Goal: Task Accomplishment & Management: Complete application form

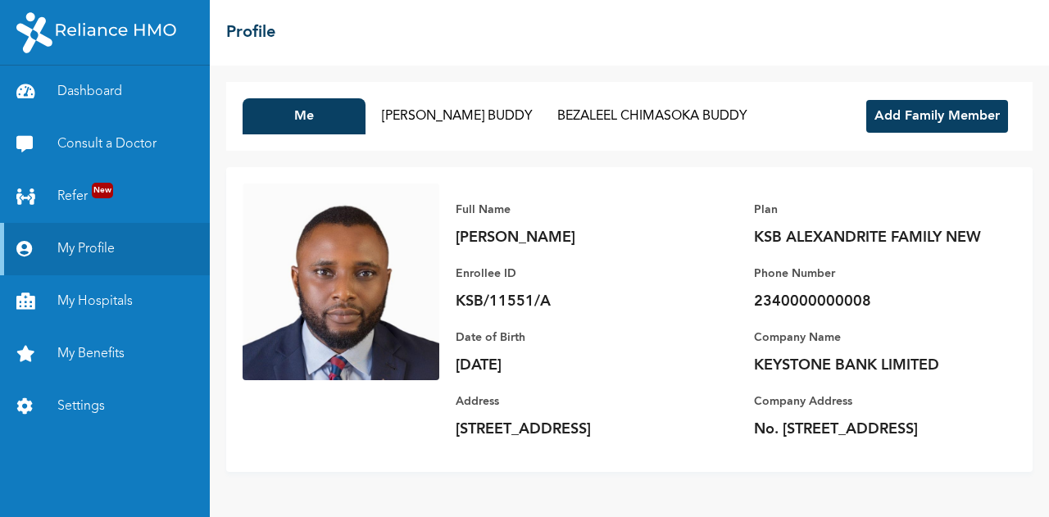
click at [910, 114] on button "Add Family Member" at bounding box center [937, 116] width 142 height 33
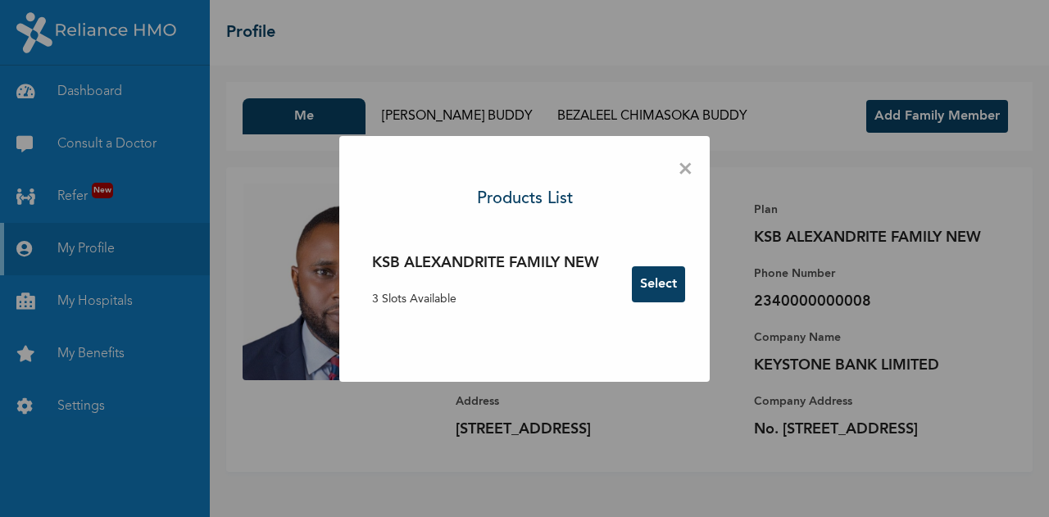
click at [665, 288] on button "Select" at bounding box center [658, 284] width 53 height 36
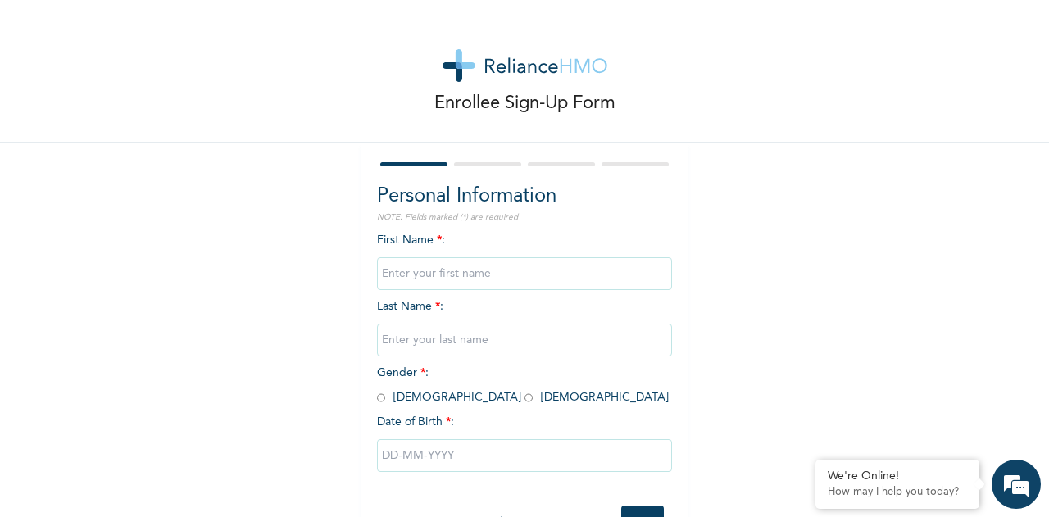
click at [431, 283] on input "text" at bounding box center [524, 273] width 295 height 33
type input "m"
type input "MUNACHI ISABELLA"
click at [429, 346] on input "text" at bounding box center [524, 340] width 295 height 33
type input "BUDDY"
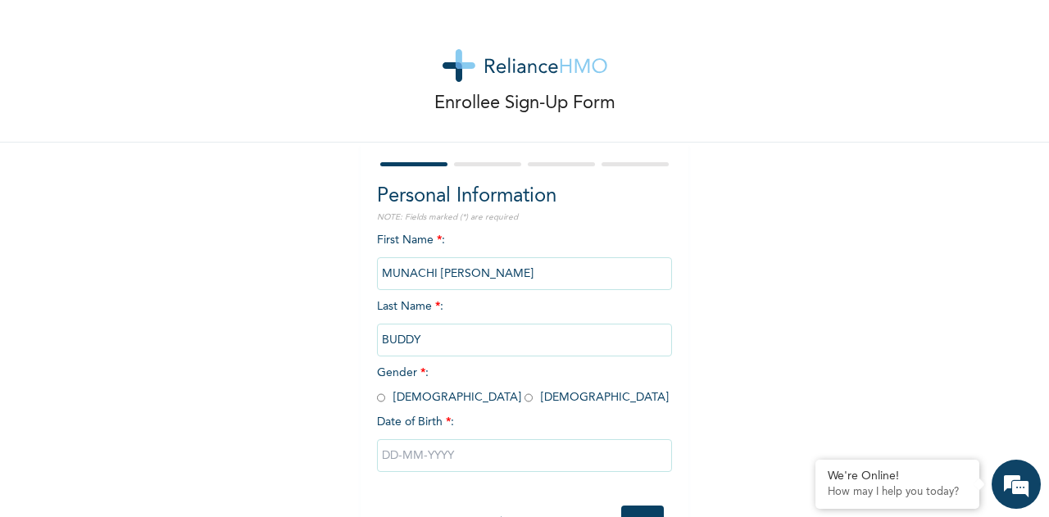
click at [413, 392] on span "Gender * : Male Female" at bounding box center [523, 385] width 292 height 36
click at [524, 399] on input "radio" at bounding box center [528, 398] width 8 height 16
radio input "true"
click at [426, 466] on input "text" at bounding box center [524, 455] width 295 height 33
select select "7"
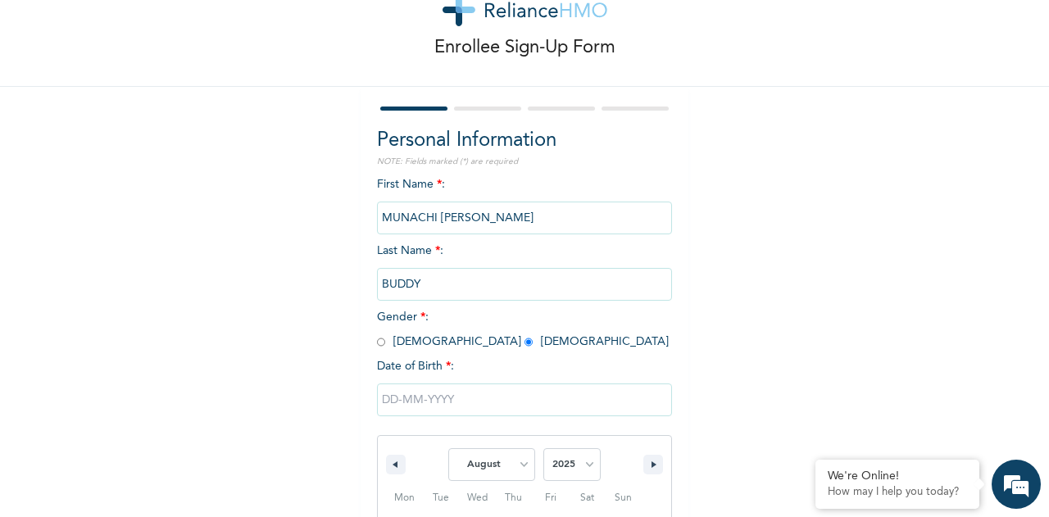
scroll to position [229, 0]
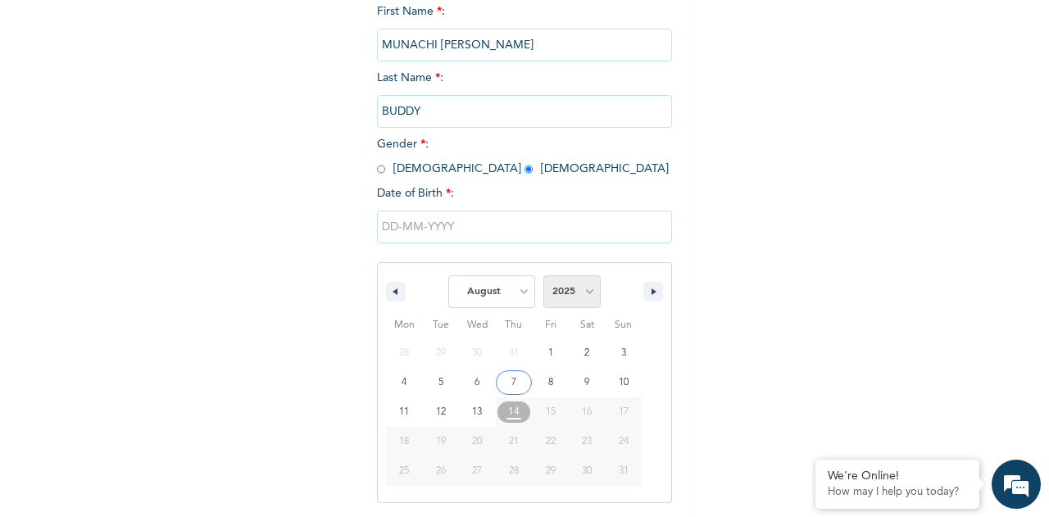
click at [587, 289] on select "2025 2024 2023 2022 2021 2020 2019 2018 2017 2016 2015 2014 2013 2012 2011 2010…" at bounding box center [571, 291] width 57 height 33
select select "2014"
click at [543, 277] on select "2025 2024 2023 2022 2021 2020 2019 2018 2017 2016 2015 2014 2013 2012 2011 2010…" at bounding box center [571, 291] width 57 height 33
click at [511, 291] on select "January February March April May June July August September October November De…" at bounding box center [491, 291] width 87 height 33
select select "2"
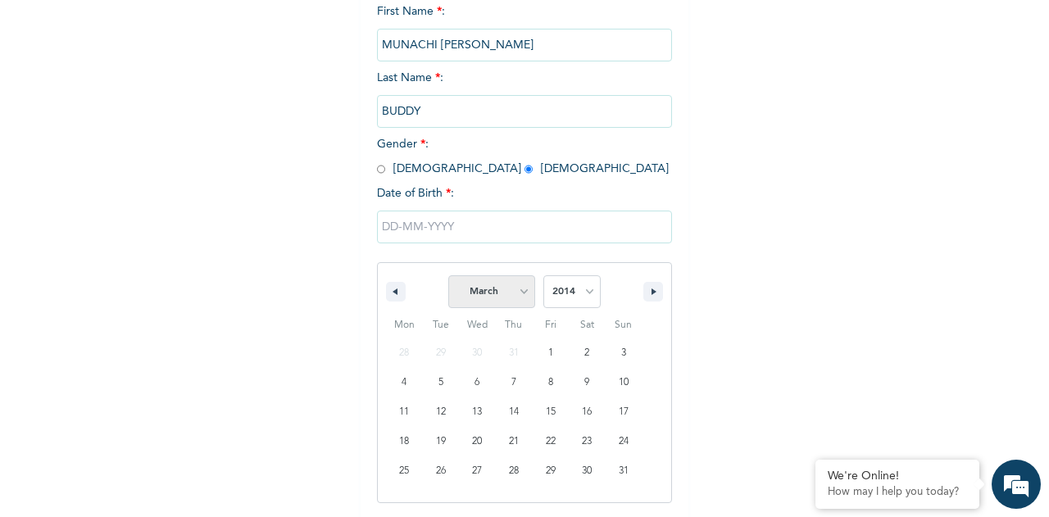
click at [448, 277] on select "January February March April May June July August September October November De…" at bounding box center [491, 291] width 87 height 33
type input "03/19/2014"
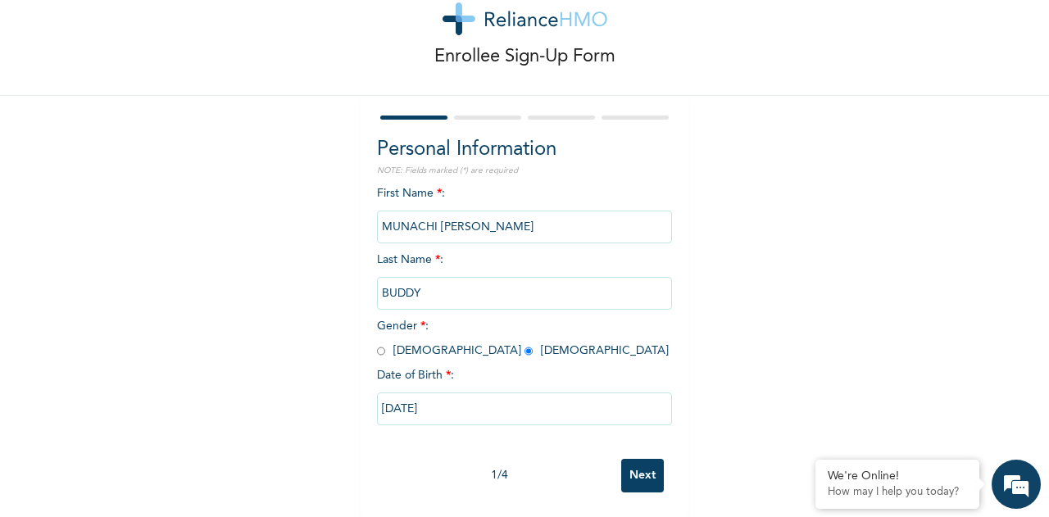
scroll to position [61, 0]
click at [629, 460] on input "Next" at bounding box center [642, 476] width 43 height 34
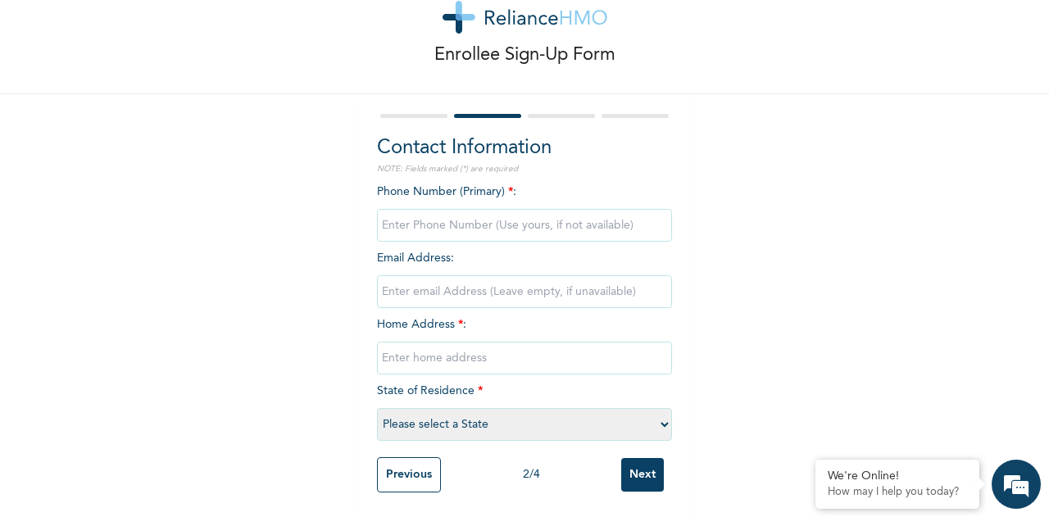
click at [429, 216] on input "phone" at bounding box center [524, 225] width 295 height 33
type input "07060874141"
click at [429, 275] on input "email" at bounding box center [524, 291] width 295 height 33
type input "buddyuchendu2202@gmail.com"
click at [413, 353] on input "text" at bounding box center [524, 358] width 295 height 33
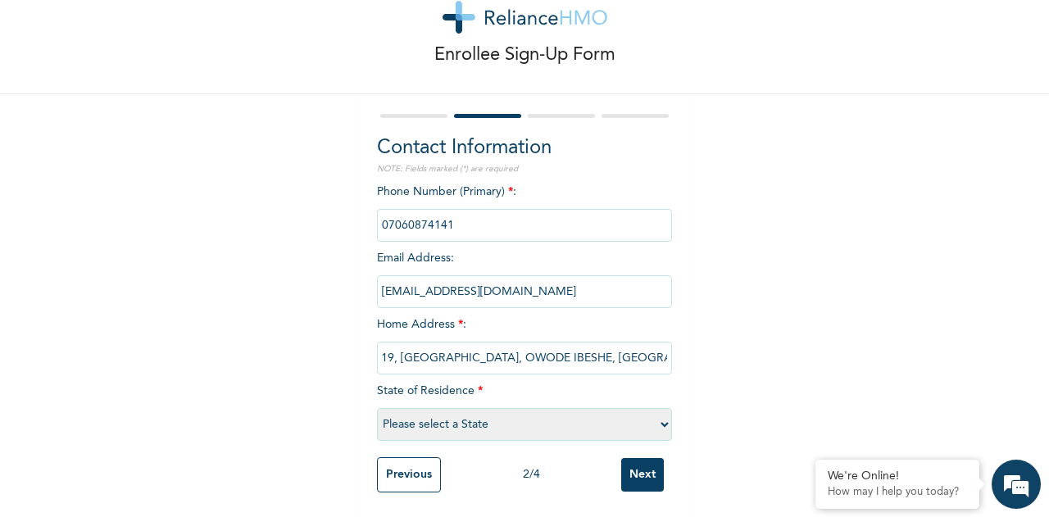
scroll to position [0, 38]
type input "FLAT 19, SURU-IBESHE GARDEN, OWODE IBESHE, IKORODU"
click at [423, 413] on select "Please select a State Abia Abuja (FCT) Adamawa Akwa Ibom Anambra Bauchi Bayelsa…" at bounding box center [524, 424] width 295 height 33
select select "25"
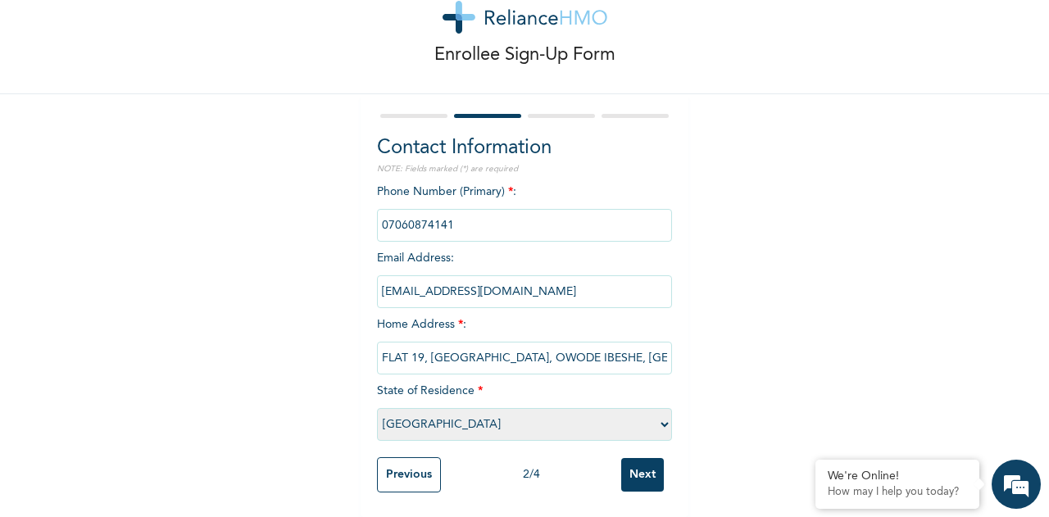
click at [377, 408] on select "Please select a State Abia Abuja (FCT) Adamawa Akwa Ibom Anambra Bauchi Bayelsa…" at bounding box center [524, 424] width 295 height 33
click at [637, 460] on input "Next" at bounding box center [642, 475] width 43 height 34
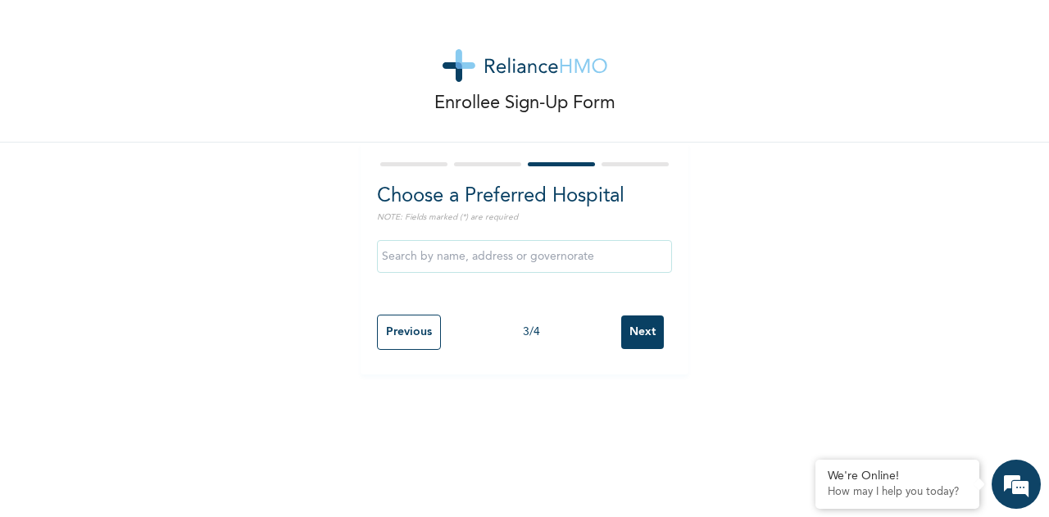
scroll to position [0, 0]
click at [489, 263] on input "text" at bounding box center [524, 256] width 295 height 33
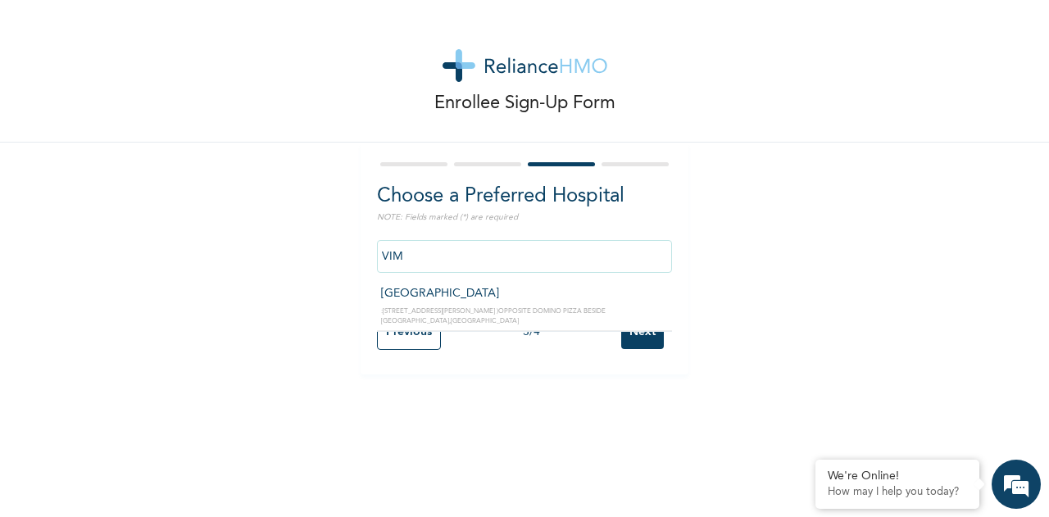
type input "Vima Hospital"
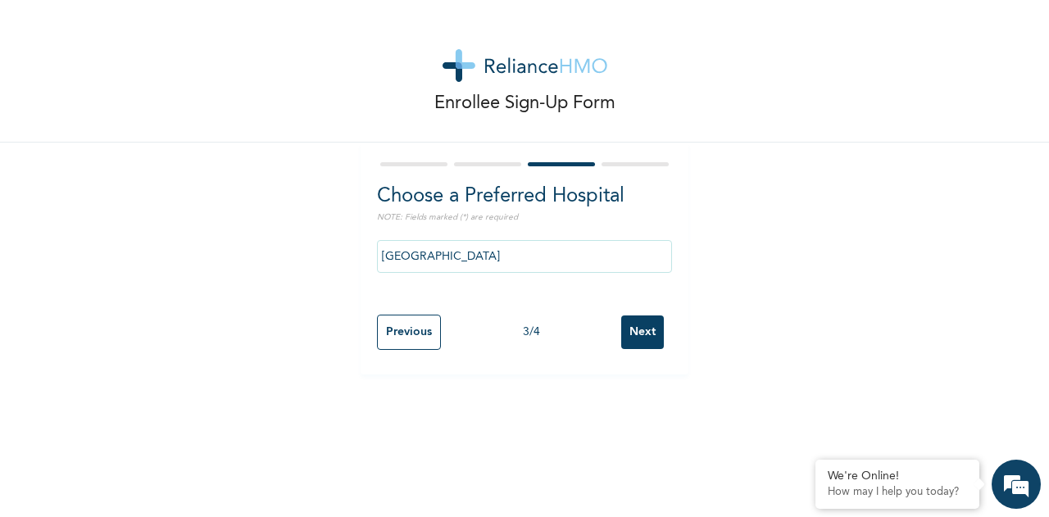
click at [646, 330] on input "Next" at bounding box center [642, 332] width 43 height 34
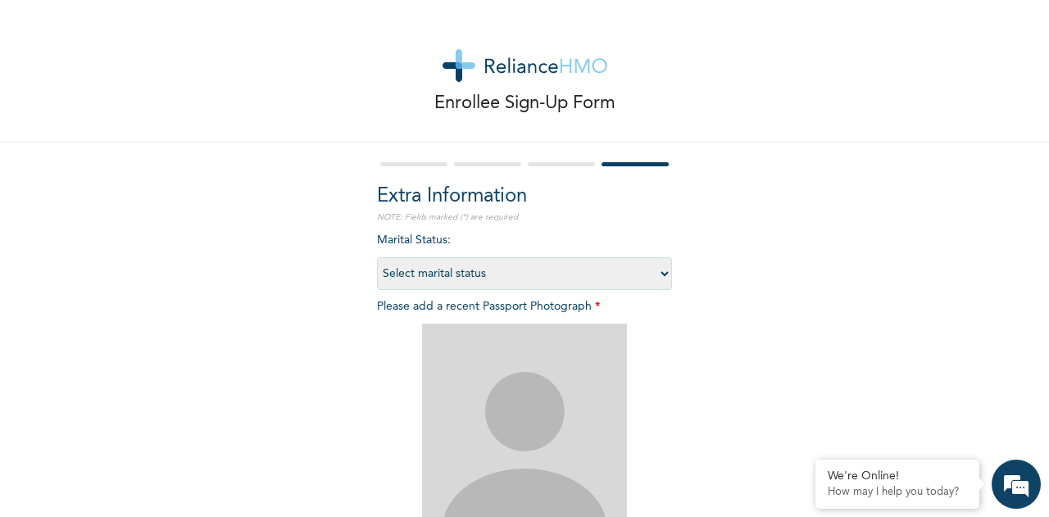
scroll to position [164, 0]
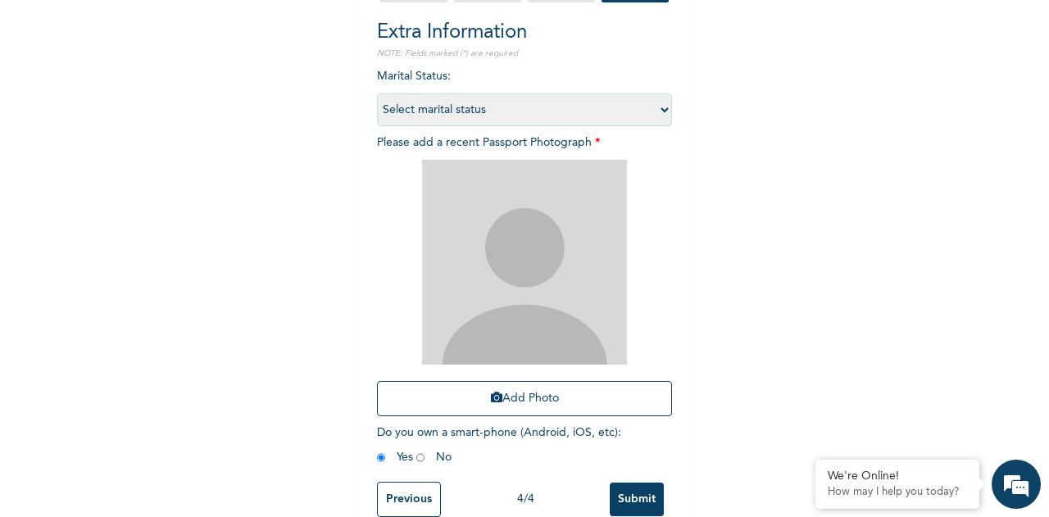
click at [533, 116] on select "Select marital status Single Married Divorced Widow/Widower" at bounding box center [524, 109] width 295 height 33
select select "1"
click at [377, 93] on select "Select marital status Single Married Divorced Widow/Widower" at bounding box center [524, 109] width 295 height 33
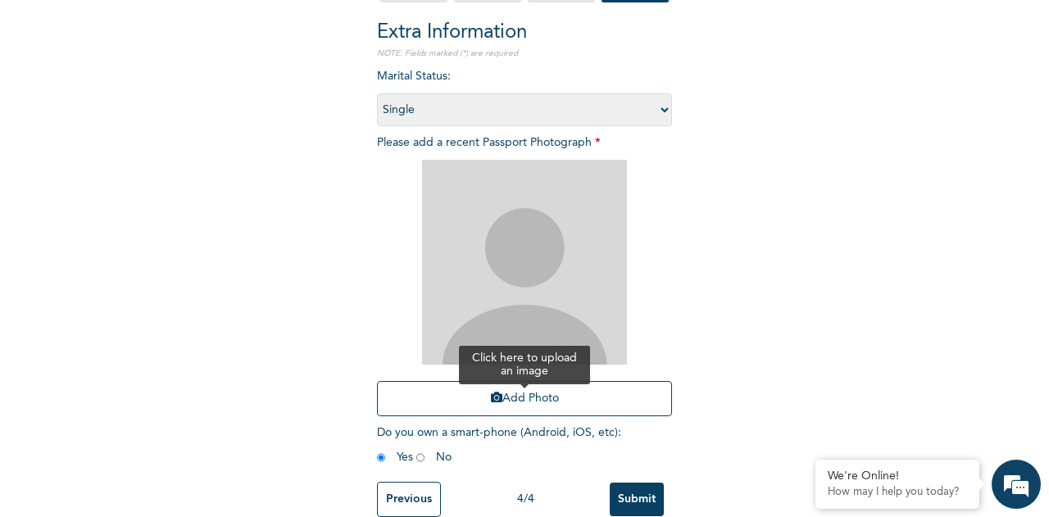
click at [560, 401] on button "Add Photo" at bounding box center [524, 398] width 295 height 35
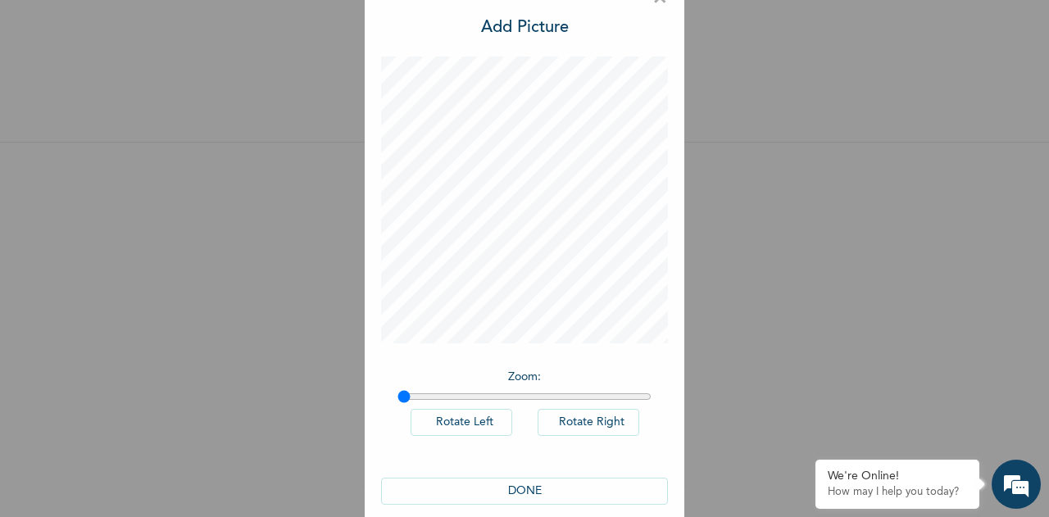
scroll to position [54, 0]
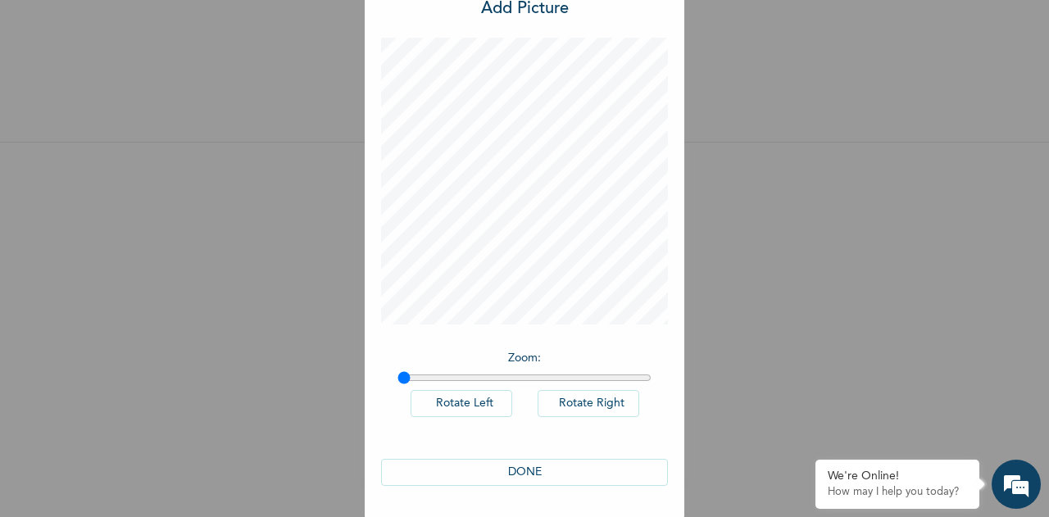
click at [556, 465] on button "DONE" at bounding box center [524, 472] width 287 height 27
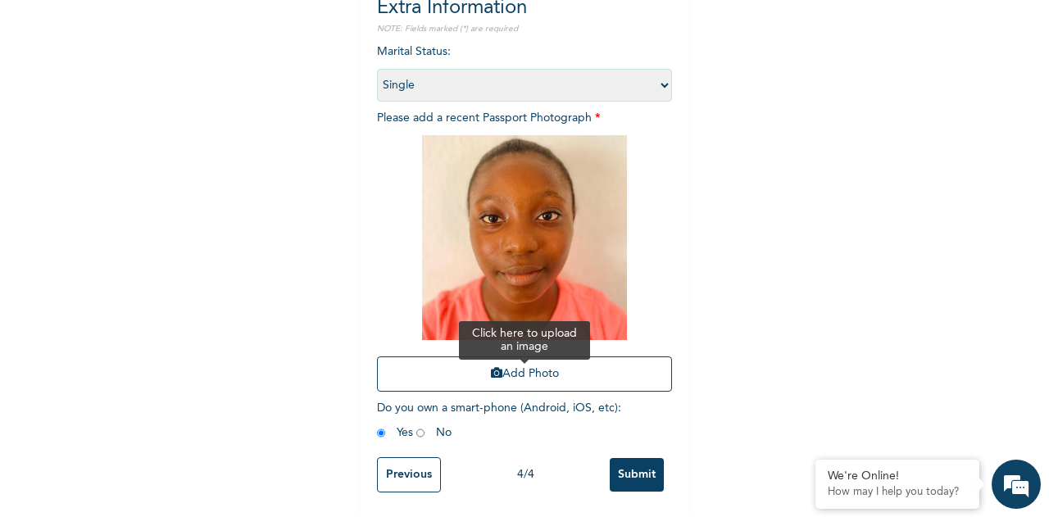
scroll to position [202, 0]
click at [645, 466] on input "Submit" at bounding box center [637, 475] width 54 height 34
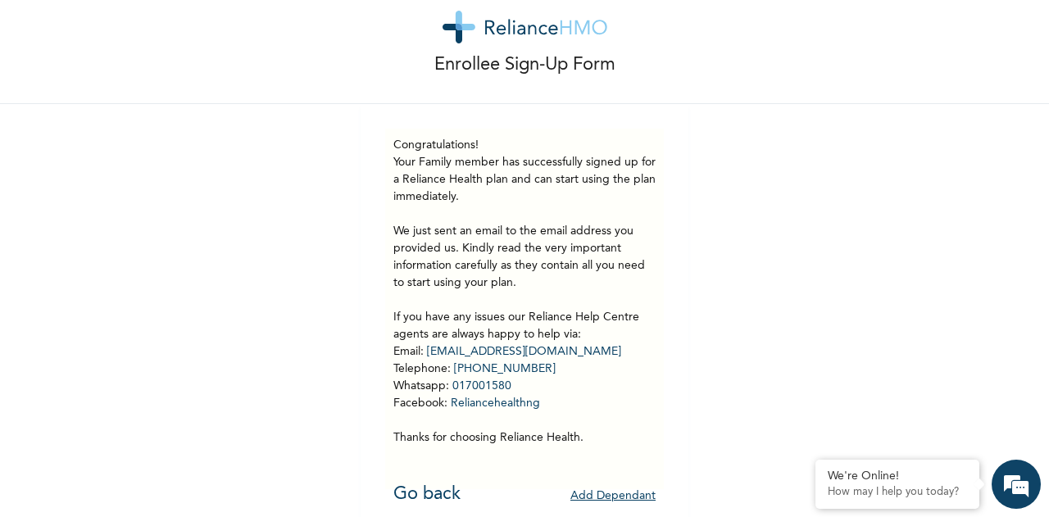
scroll to position [60, 0]
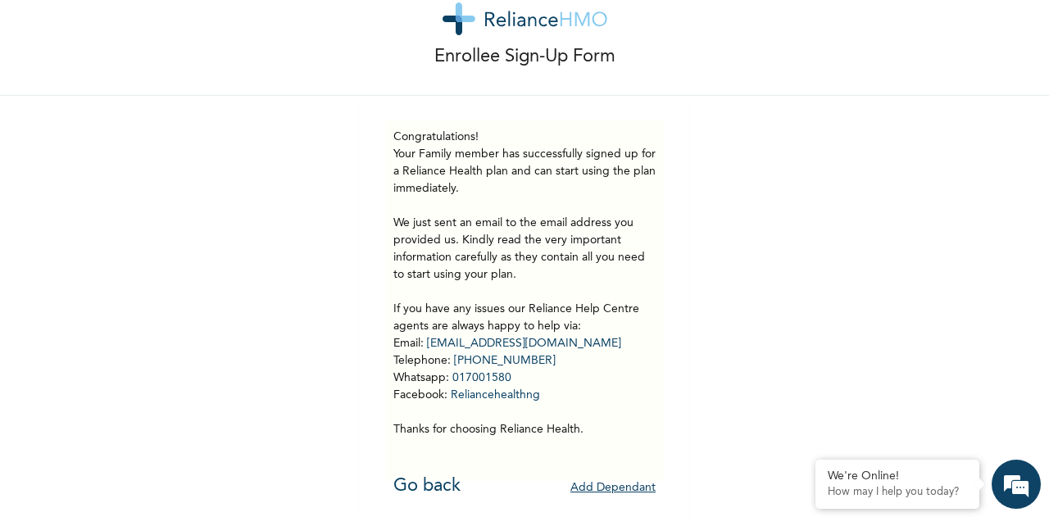
click at [607, 475] on button "Add Dependant" at bounding box center [612, 487] width 85 height 25
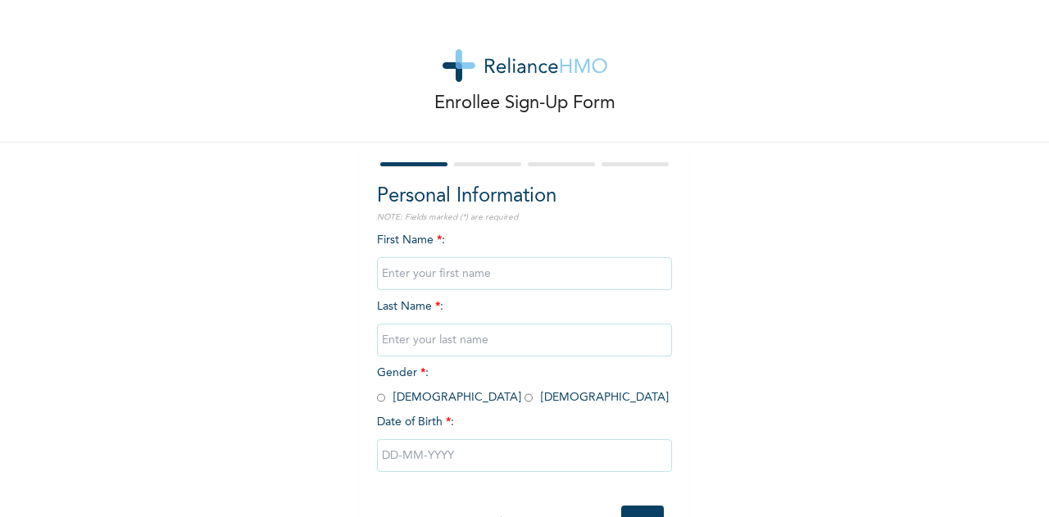
scroll to position [61, 0]
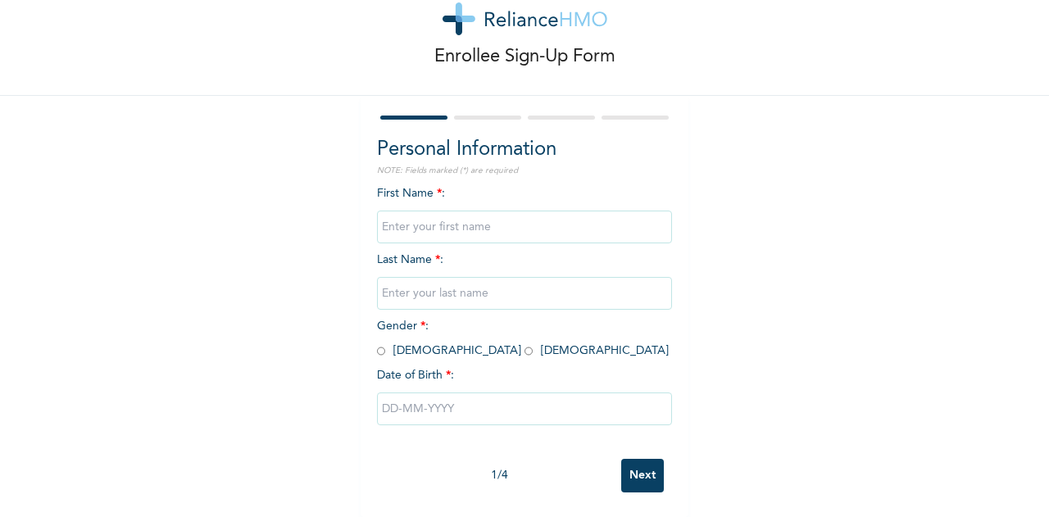
click at [439, 213] on input "text" at bounding box center [524, 227] width 295 height 33
type input "BLOSSOM OLACHI"
click at [492, 277] on input "text" at bounding box center [524, 293] width 295 height 33
type input "BUDDY"
click at [524, 343] on input "radio" at bounding box center [528, 351] width 8 height 16
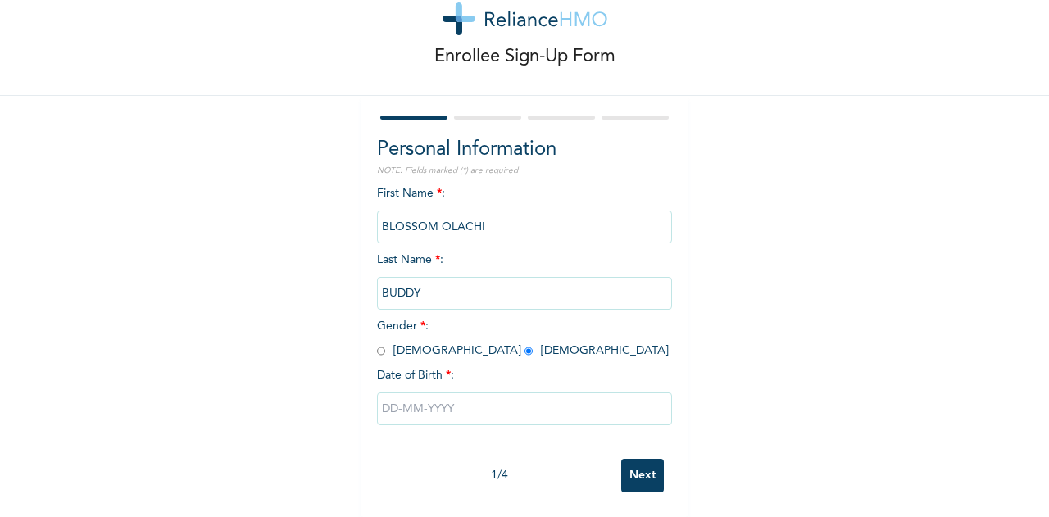
radio input "true"
click at [423, 394] on input "text" at bounding box center [524, 408] width 295 height 33
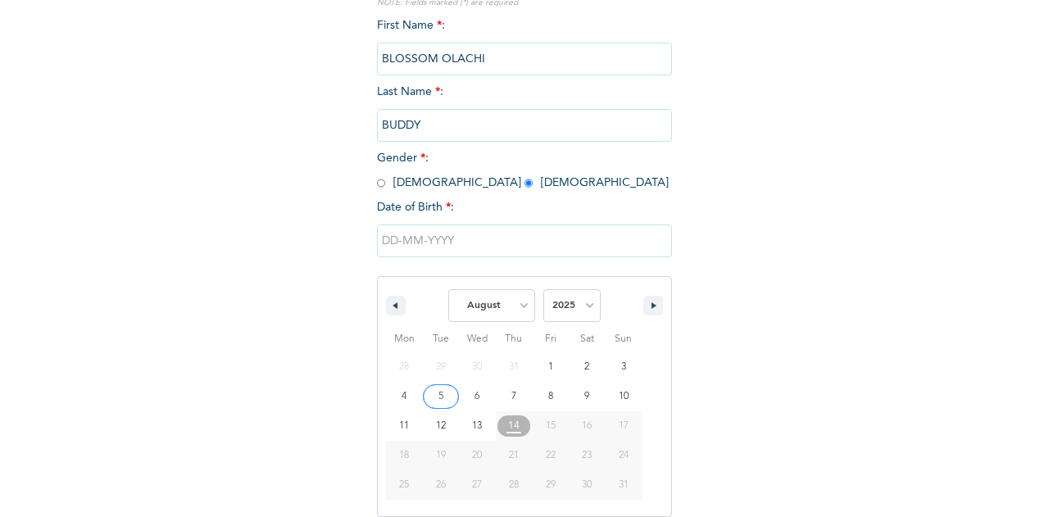
scroll to position [229, 0]
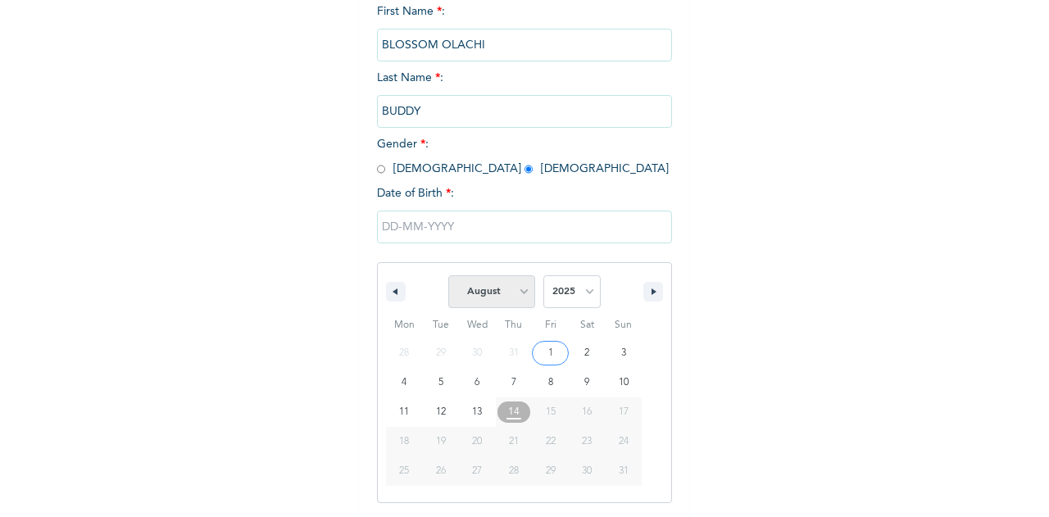
click at [522, 297] on select "January February March April May June July August September October November De…" at bounding box center [491, 291] width 87 height 33
select select "0"
click at [448, 277] on select "January February March April May June July August September October November De…" at bounding box center [491, 291] width 87 height 33
type input "01/20/2025"
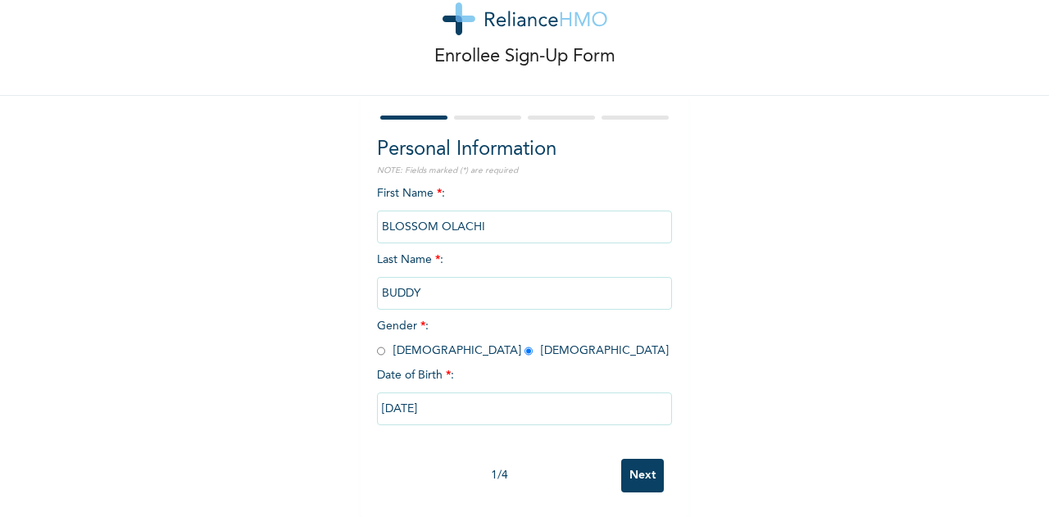
scroll to position [61, 0]
click at [630, 468] on input "Next" at bounding box center [642, 476] width 43 height 34
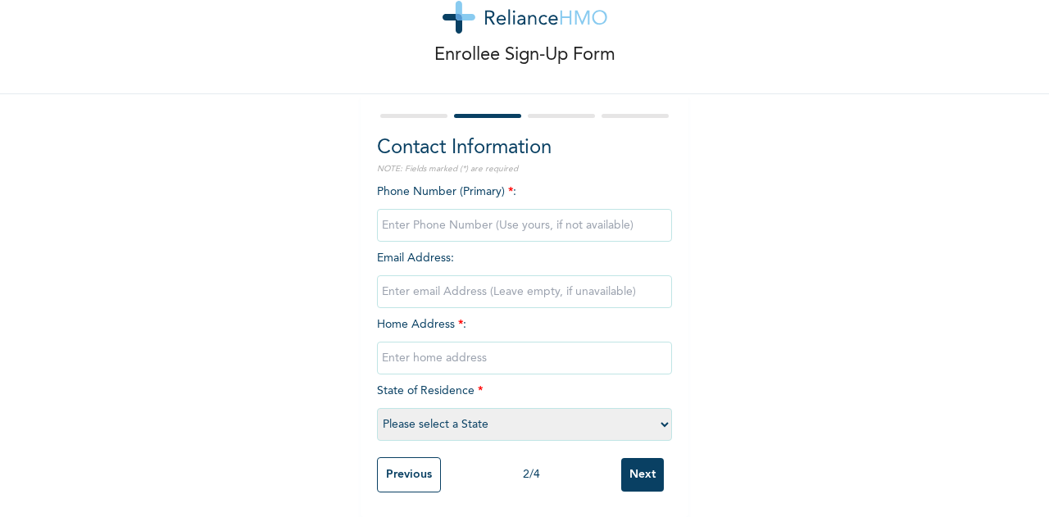
click at [410, 215] on input "phone" at bounding box center [524, 225] width 295 height 33
type input "9"
type input "07060874141"
click at [406, 284] on input "email" at bounding box center [524, 291] width 295 height 33
paste input "ceebuddy12@gmail.com"
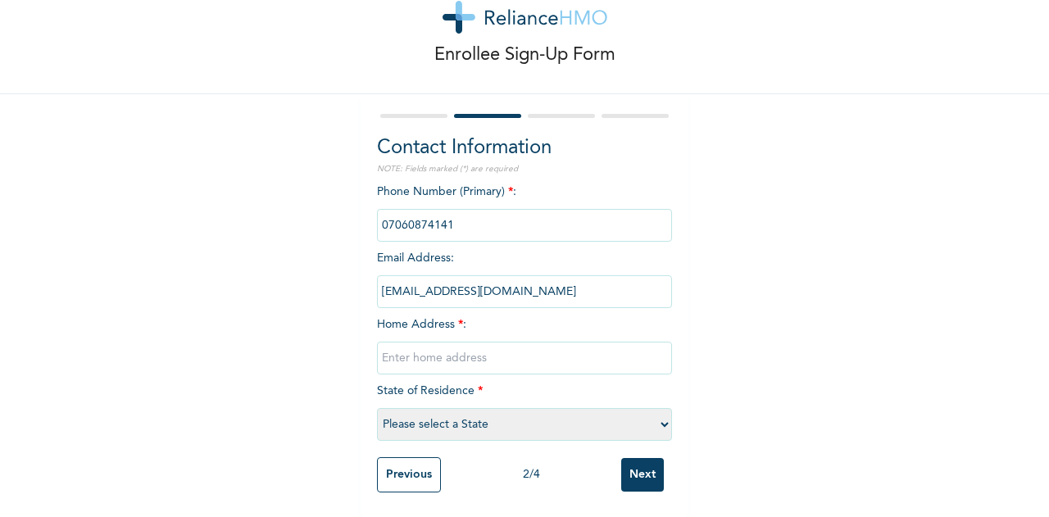
type input "ceebuddy12@gmail.com"
click at [436, 351] on input "text" at bounding box center [524, 358] width 295 height 33
type input "FLAT 19, SURU IBESHE GARDEN, OWODE IBESHE GARDEN, IKORODU"
click at [478, 414] on select "Please select a State Abia Abuja (FCT) Adamawa Akwa Ibom Anambra Bauchi Bayelsa…" at bounding box center [524, 424] width 295 height 33
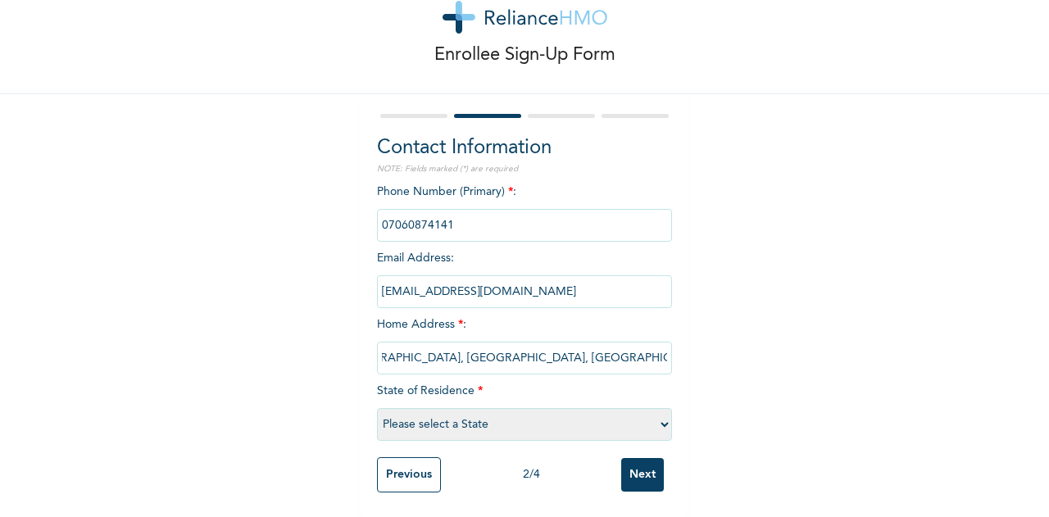
scroll to position [0, 0]
select select "25"
click at [377, 408] on select "Please select a State Abia Abuja (FCT) Adamawa Akwa Ibom Anambra Bauchi Bayelsa…" at bounding box center [524, 424] width 295 height 33
click at [635, 462] on input "Next" at bounding box center [642, 475] width 43 height 34
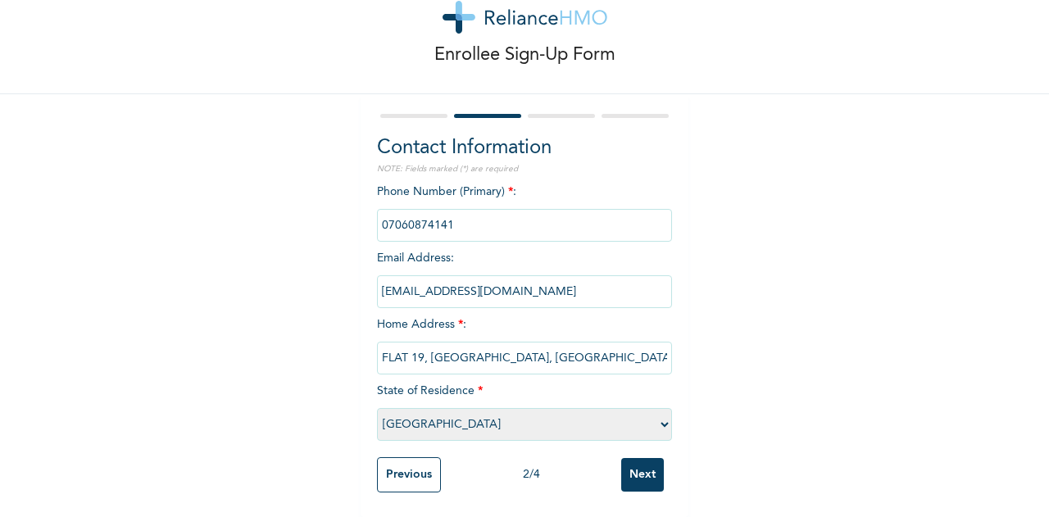
scroll to position [0, 0]
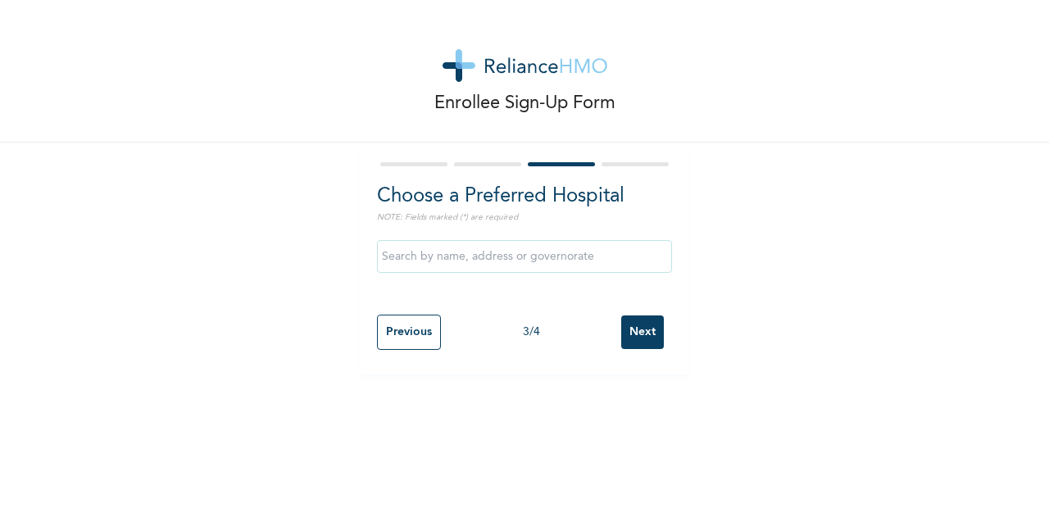
click at [451, 263] on input "text" at bounding box center [524, 256] width 295 height 33
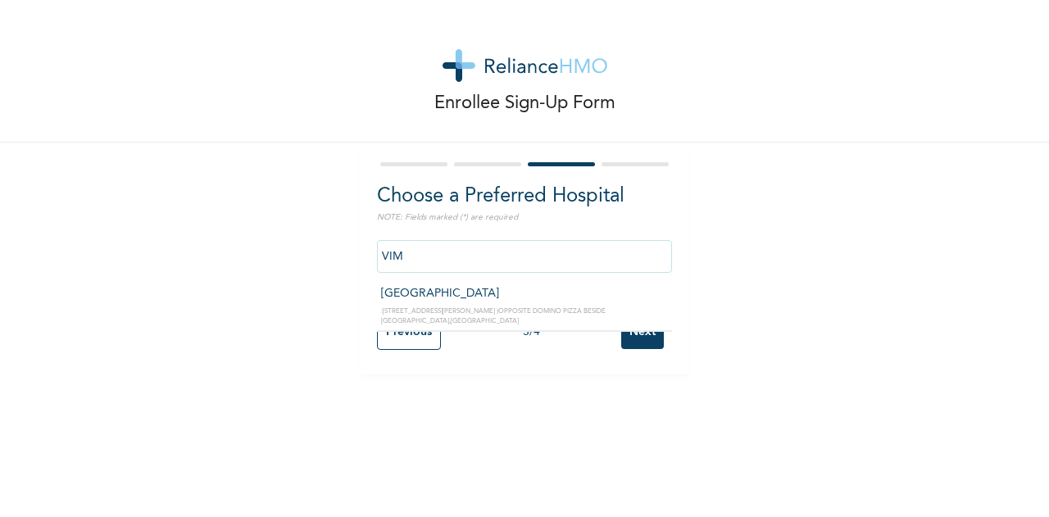
type input "Vima Hospital"
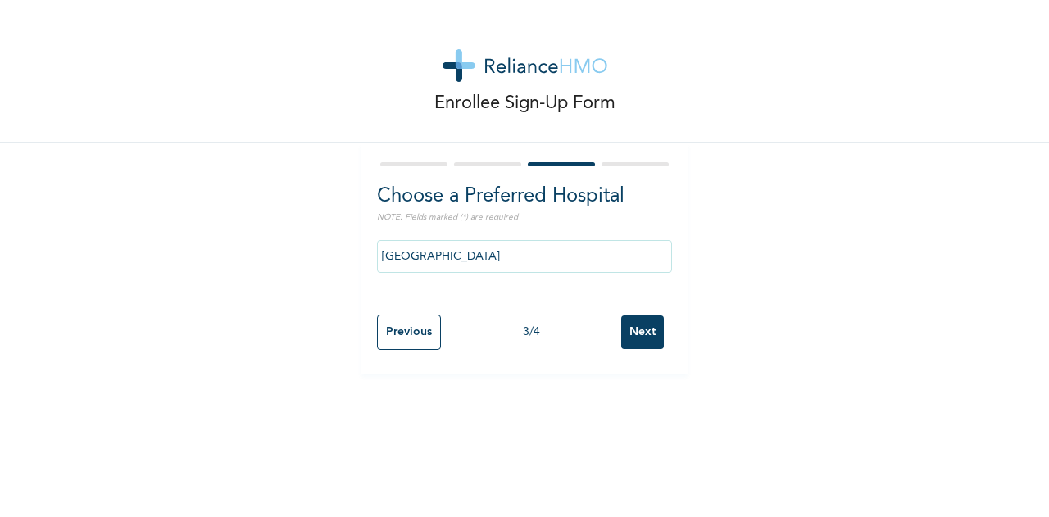
click at [629, 330] on input "Next" at bounding box center [642, 332] width 43 height 34
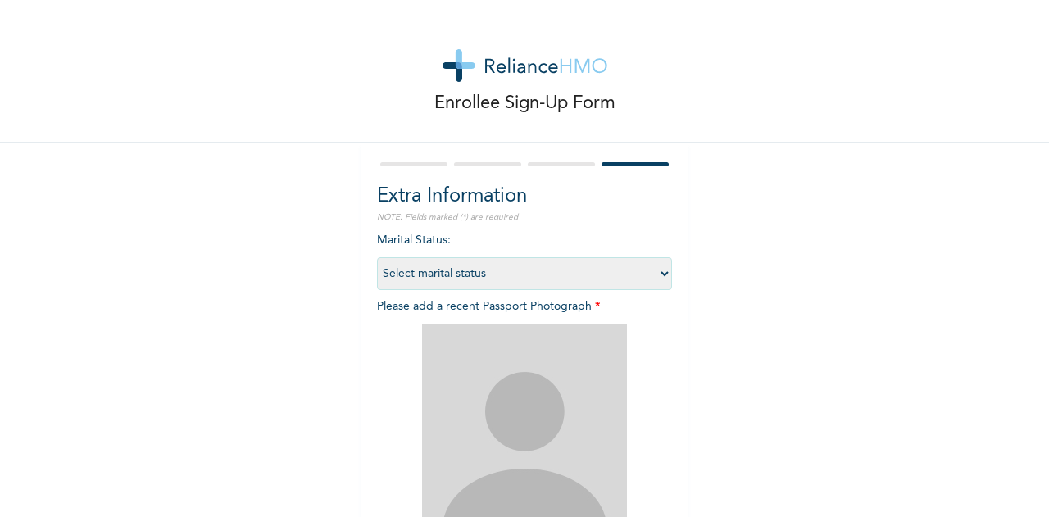
scroll to position [164, 0]
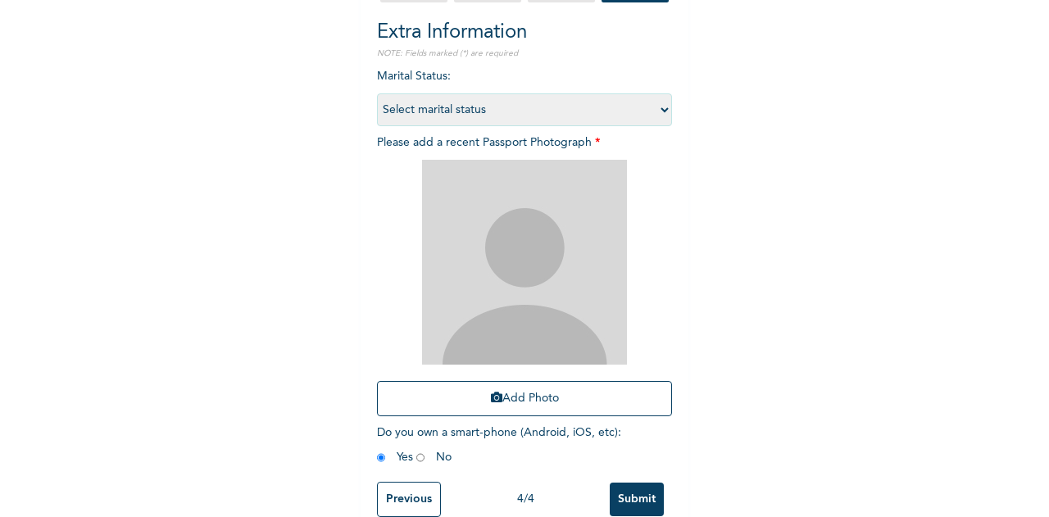
click at [475, 116] on select "Select marital status Single Married Divorced Widow/Widower" at bounding box center [524, 109] width 295 height 33
select select "1"
click at [377, 93] on select "Select marital status Single Married Divorced Widow/Widower" at bounding box center [524, 109] width 295 height 33
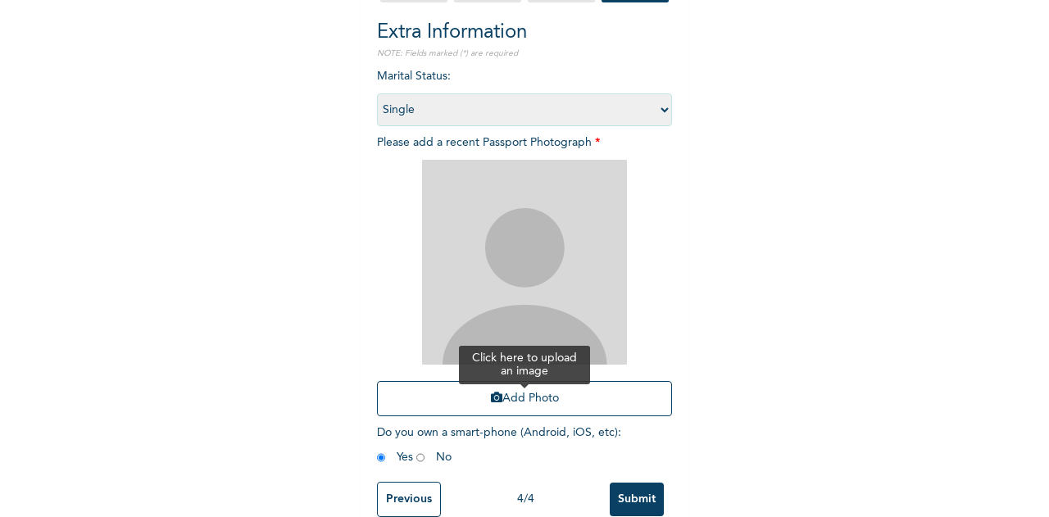
click at [556, 405] on button "Add Photo" at bounding box center [524, 398] width 295 height 35
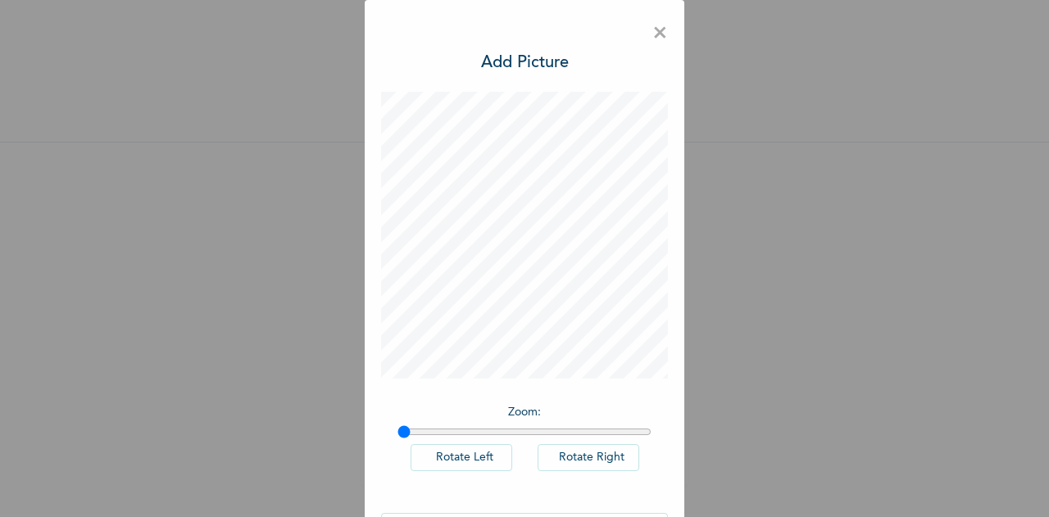
scroll to position [54, 0]
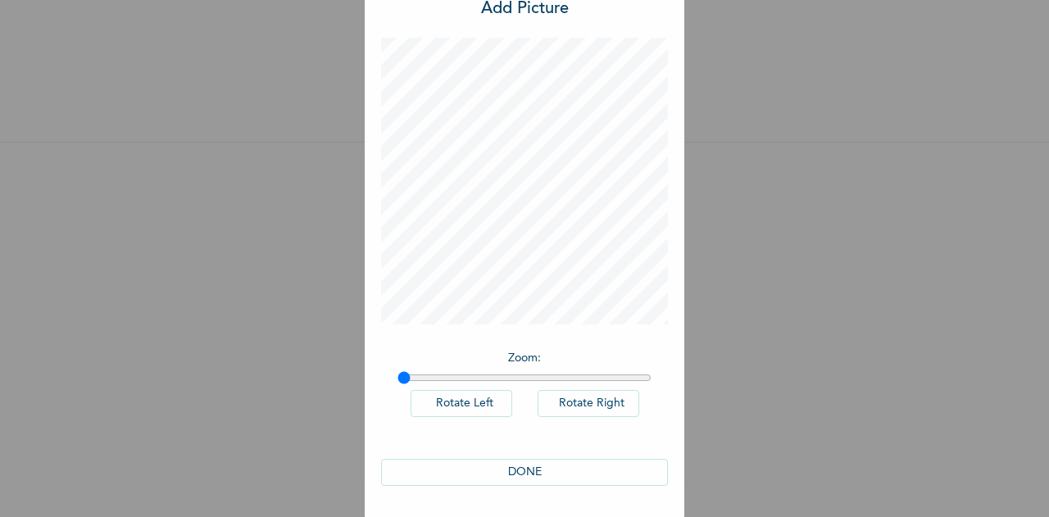
click at [555, 473] on button "DONE" at bounding box center [524, 472] width 287 height 27
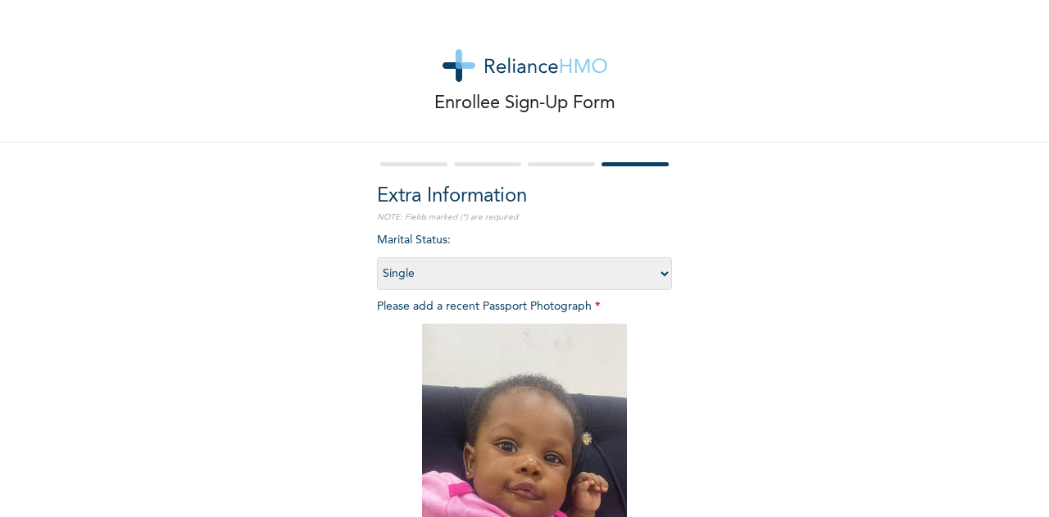
scroll to position [202, 0]
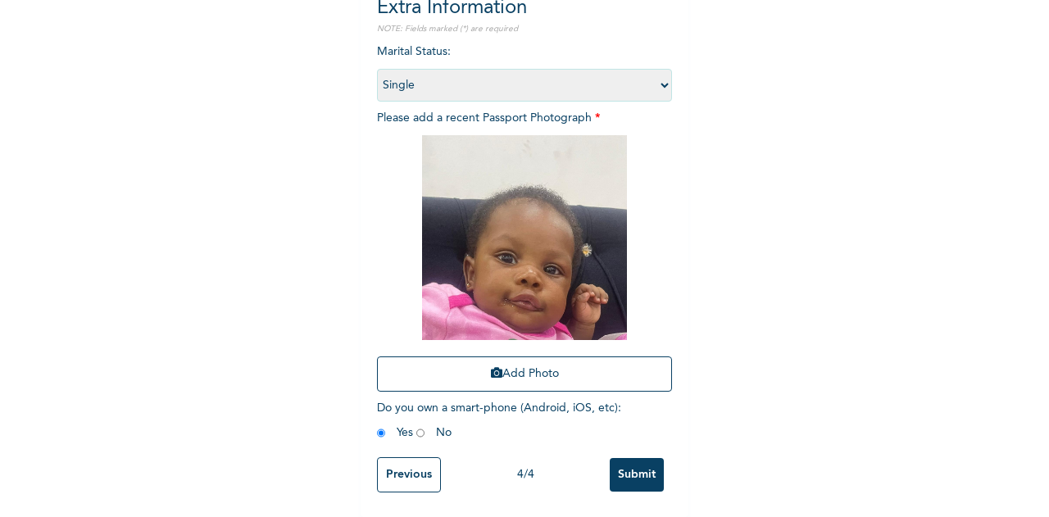
click at [632, 463] on input "Submit" at bounding box center [637, 475] width 54 height 34
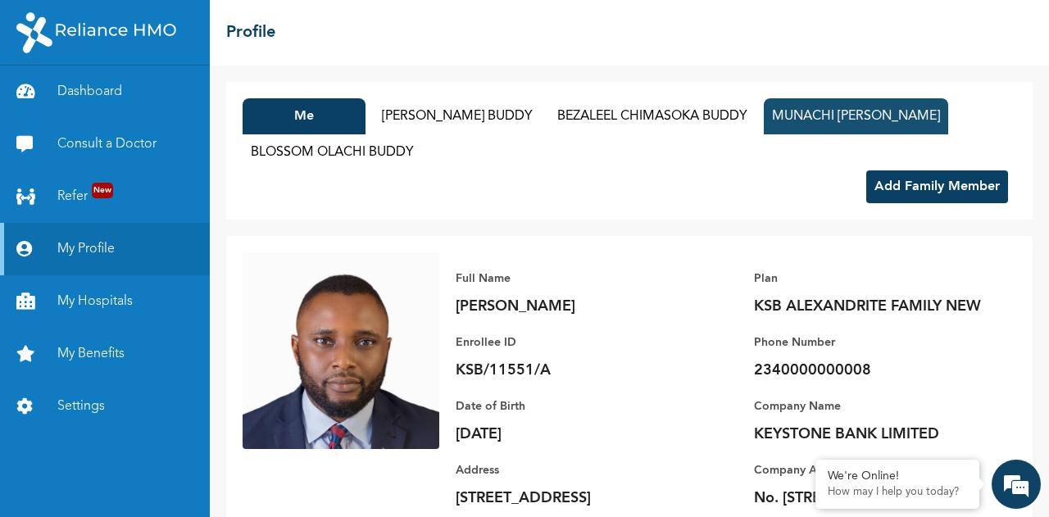
click at [823, 116] on button "MUNACHI [PERSON_NAME]" at bounding box center [856, 116] width 184 height 36
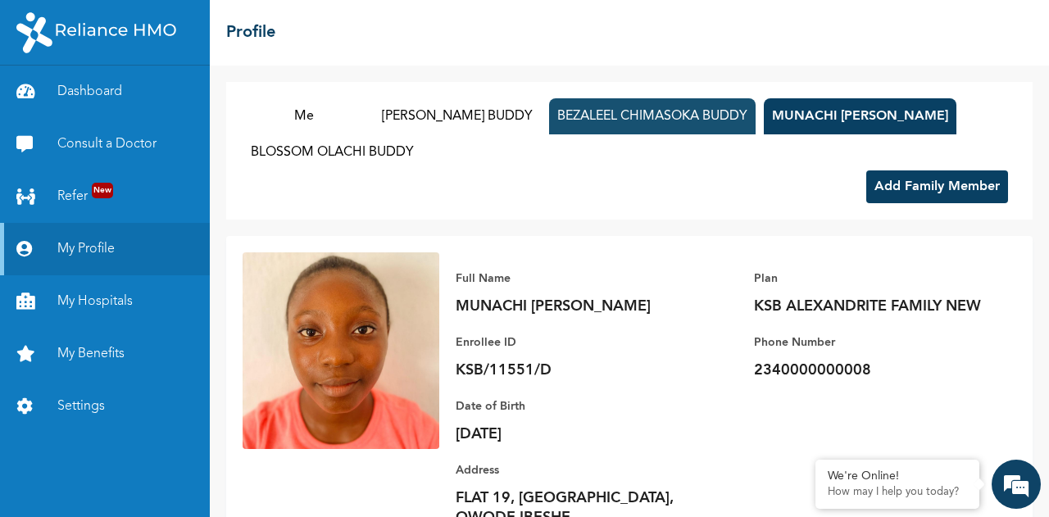
click at [635, 122] on button "BEZALEEL CHIMASOKA BUDDY" at bounding box center [652, 116] width 206 height 36
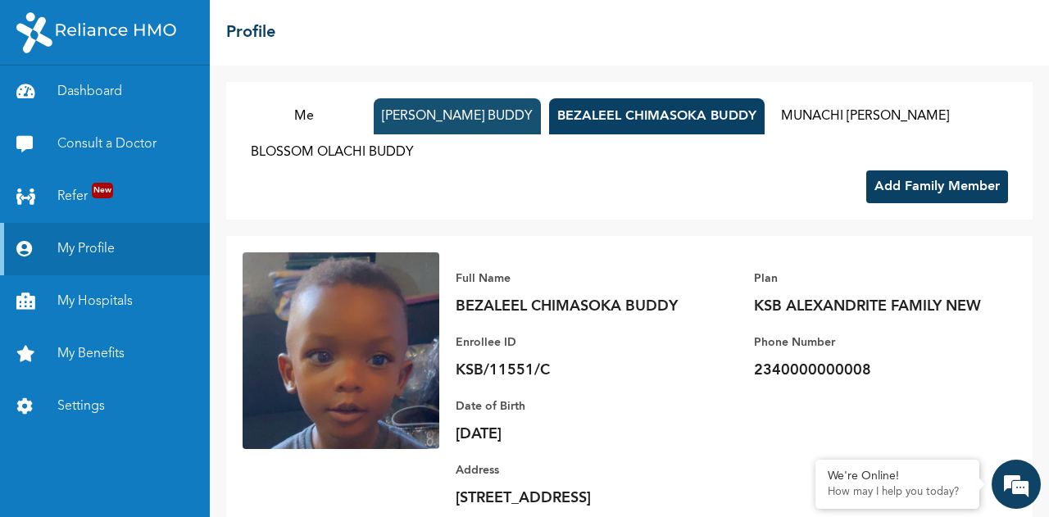
click at [450, 123] on button "[PERSON_NAME] BUDDY" at bounding box center [457, 116] width 167 height 36
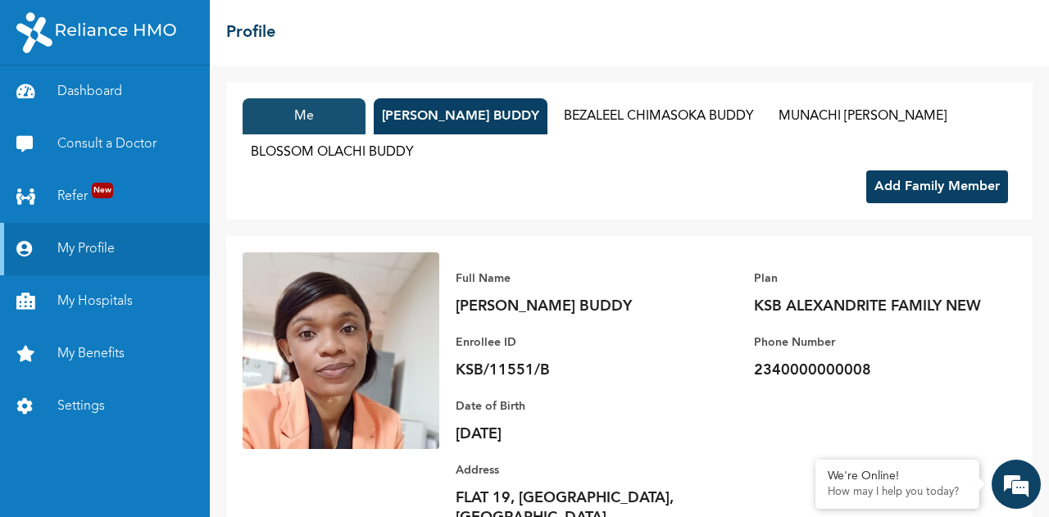
click at [312, 124] on button "Me" at bounding box center [304, 116] width 123 height 36
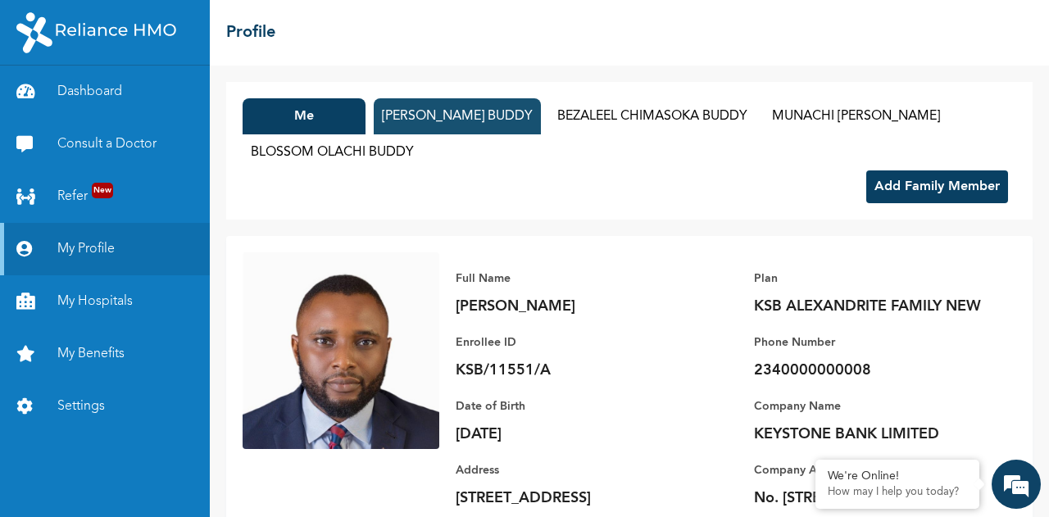
click at [488, 129] on button "[PERSON_NAME] BUDDY" at bounding box center [457, 116] width 167 height 36
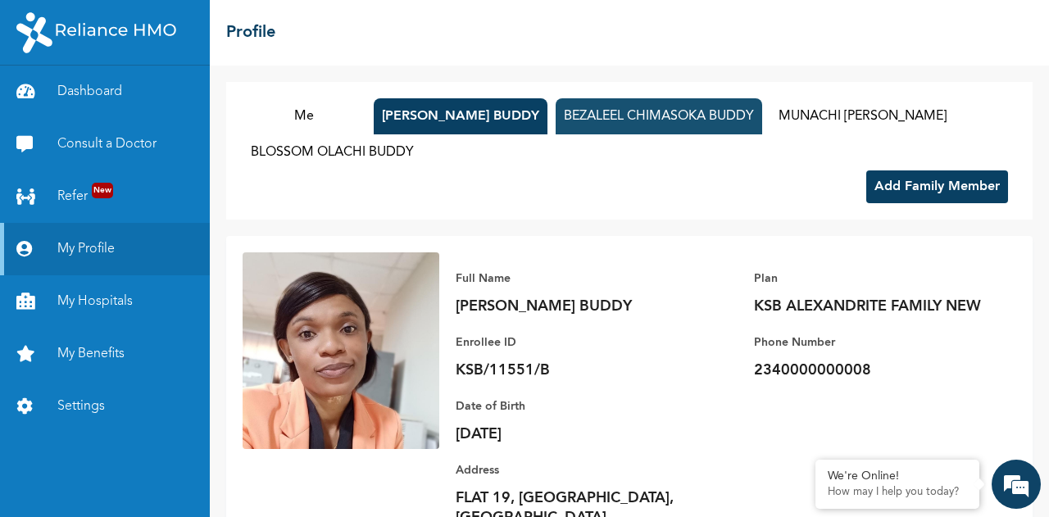
click at [613, 125] on button "BEZALEEL CHIMASOKA BUDDY" at bounding box center [659, 116] width 206 height 36
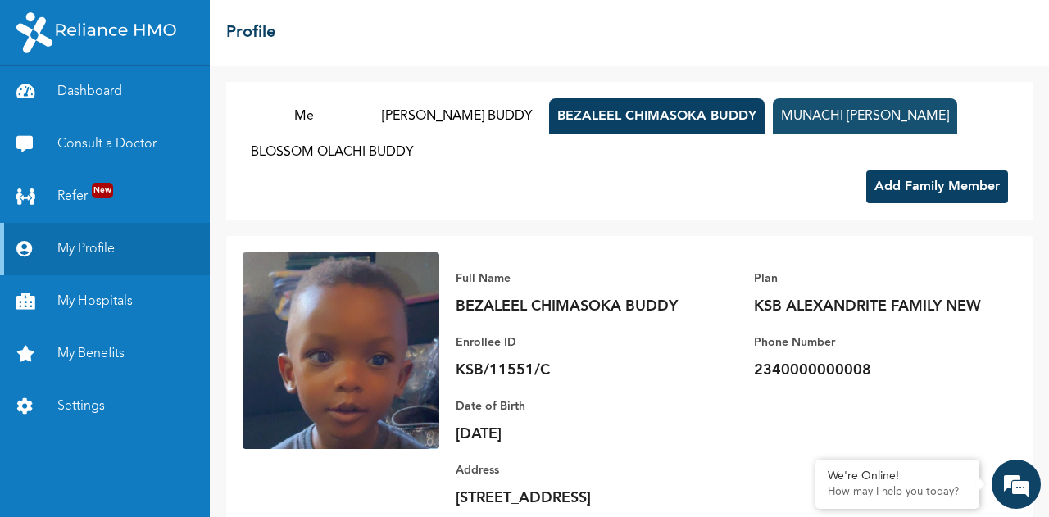
click at [812, 107] on button "MUNACHI [PERSON_NAME]" at bounding box center [865, 116] width 184 height 36
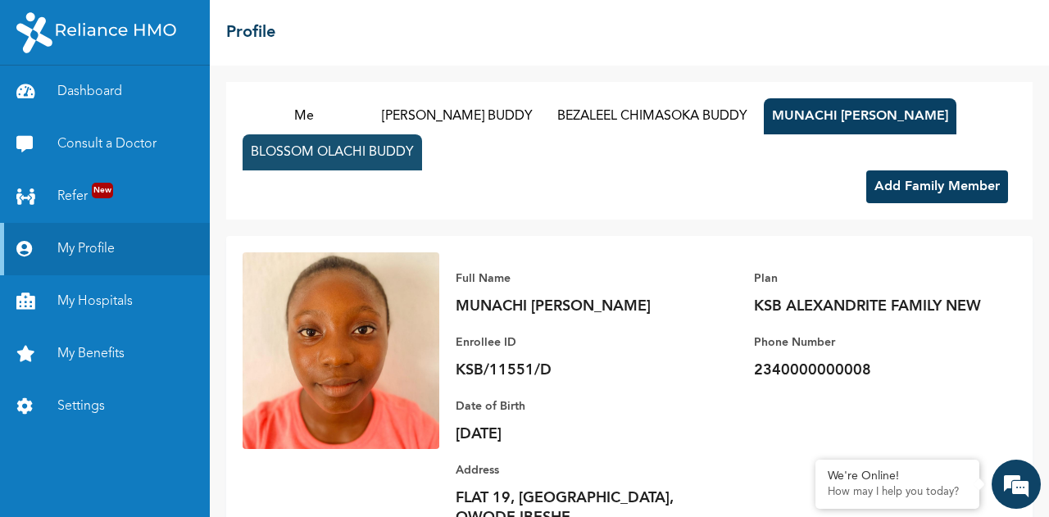
click at [334, 159] on button "BLOSSOM OLACHI BUDDY" at bounding box center [332, 152] width 179 height 36
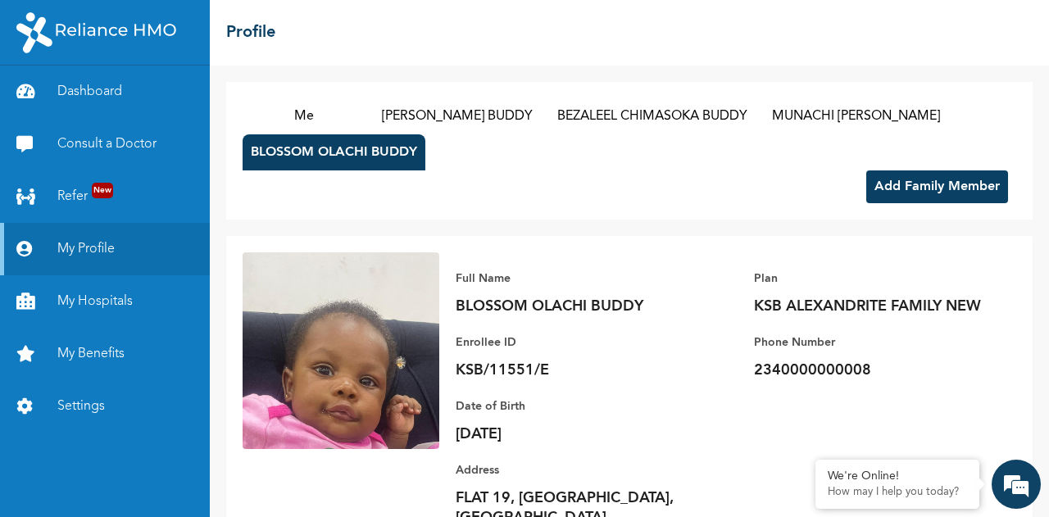
click at [930, 184] on button "Add Family Member" at bounding box center [937, 186] width 142 height 33
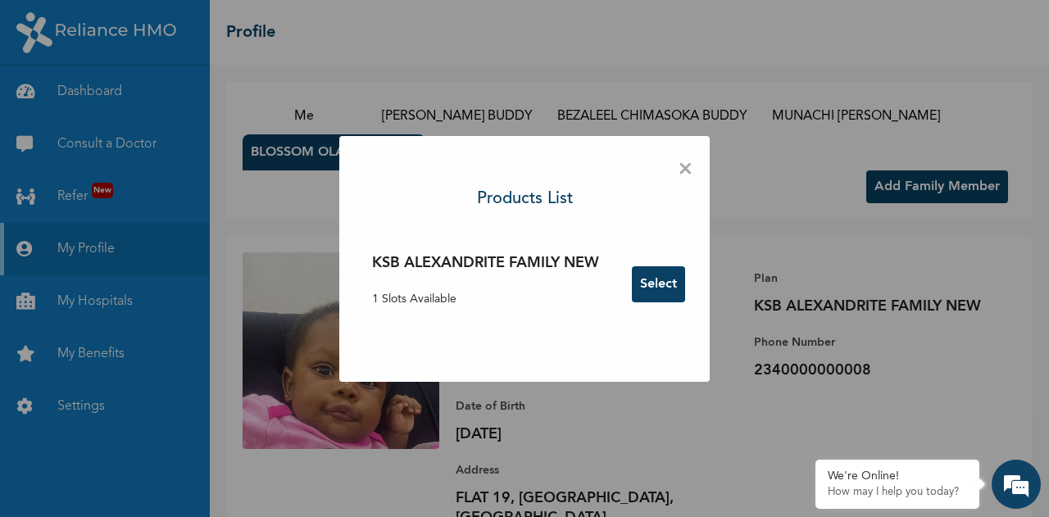
click at [686, 163] on span "×" at bounding box center [686, 169] width 16 height 34
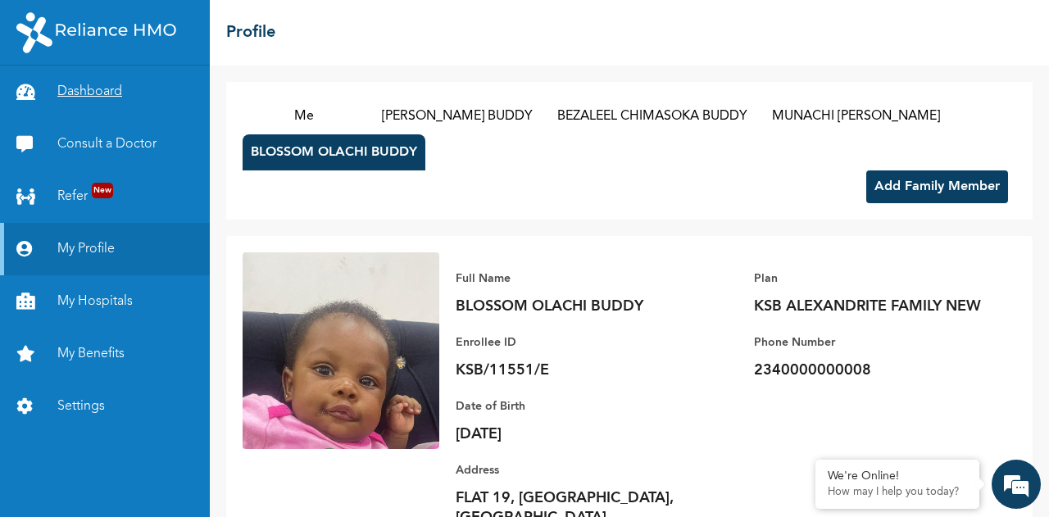
click at [88, 93] on link "Dashboard" at bounding box center [105, 92] width 210 height 52
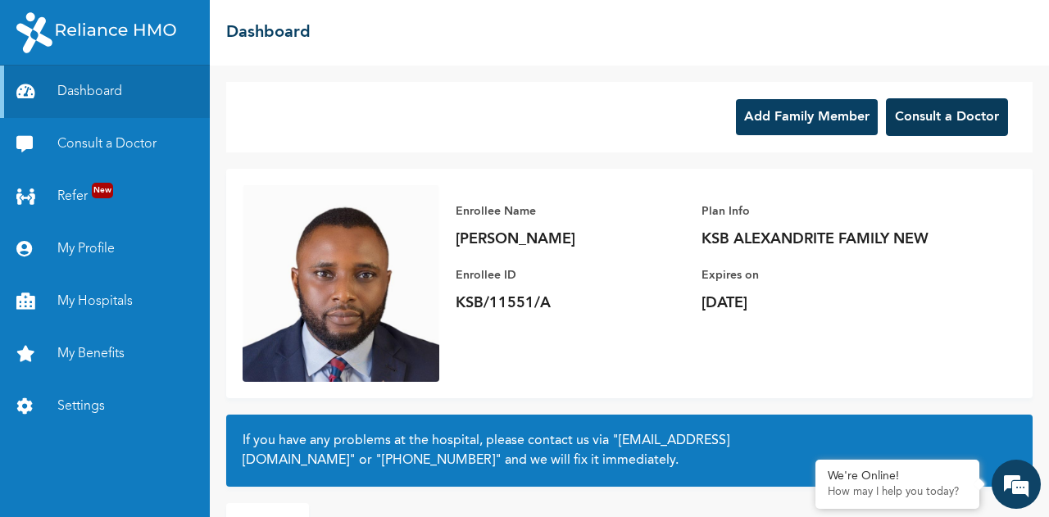
click at [944, 115] on button "Consult a Doctor" at bounding box center [947, 117] width 122 height 38
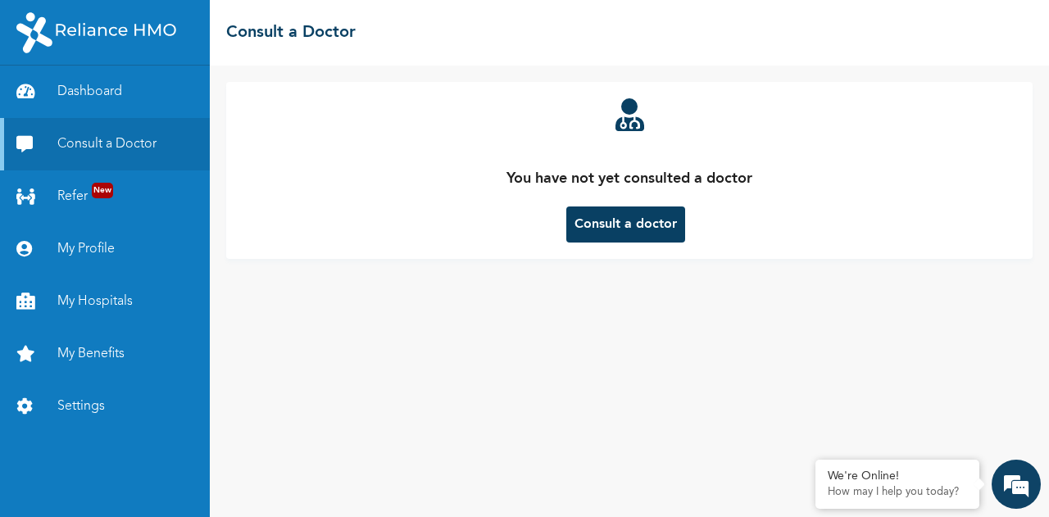
click at [649, 221] on button "Consult a doctor" at bounding box center [625, 224] width 119 height 36
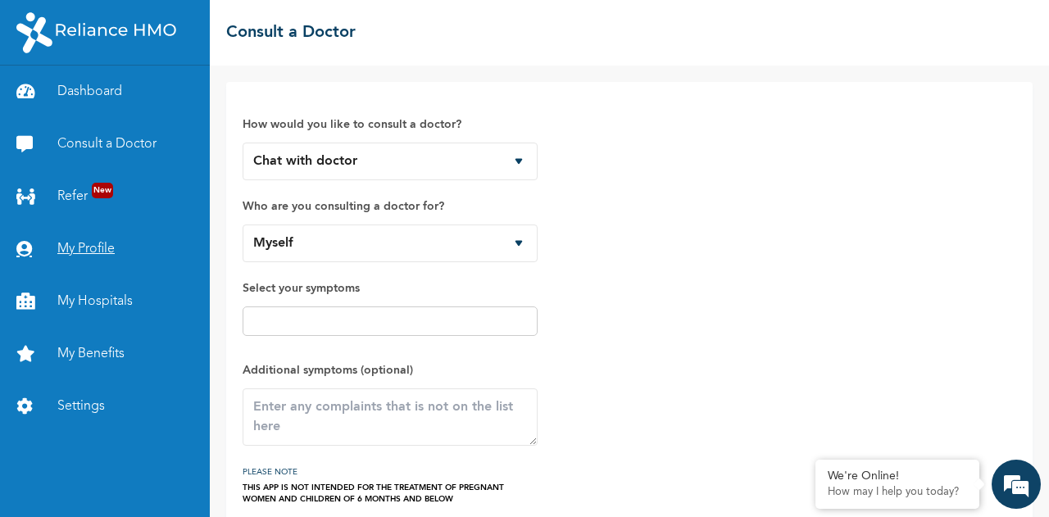
click at [84, 252] on link "My Profile" at bounding box center [105, 249] width 210 height 52
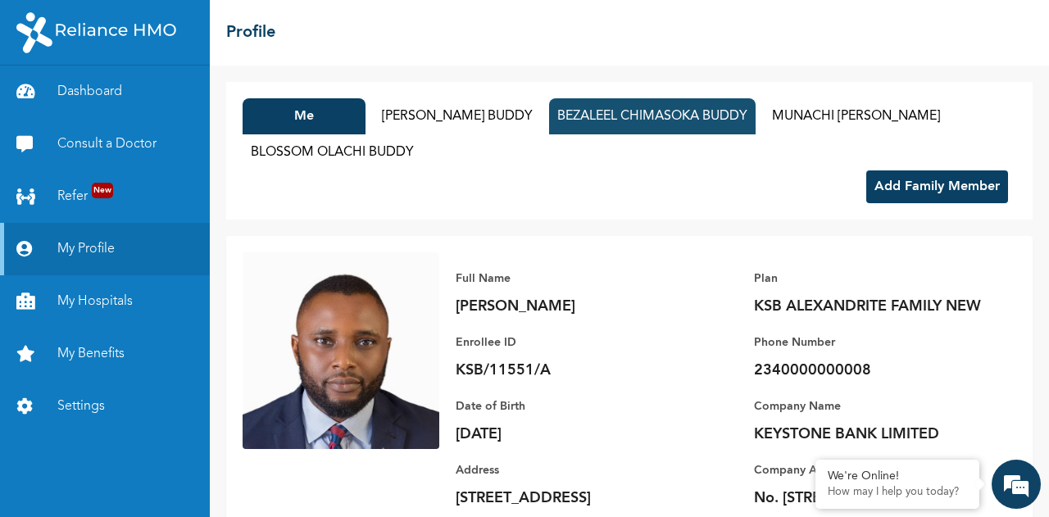
click at [592, 112] on button "BEZALEEL CHIMASOKA BUDDY" at bounding box center [652, 116] width 206 height 36
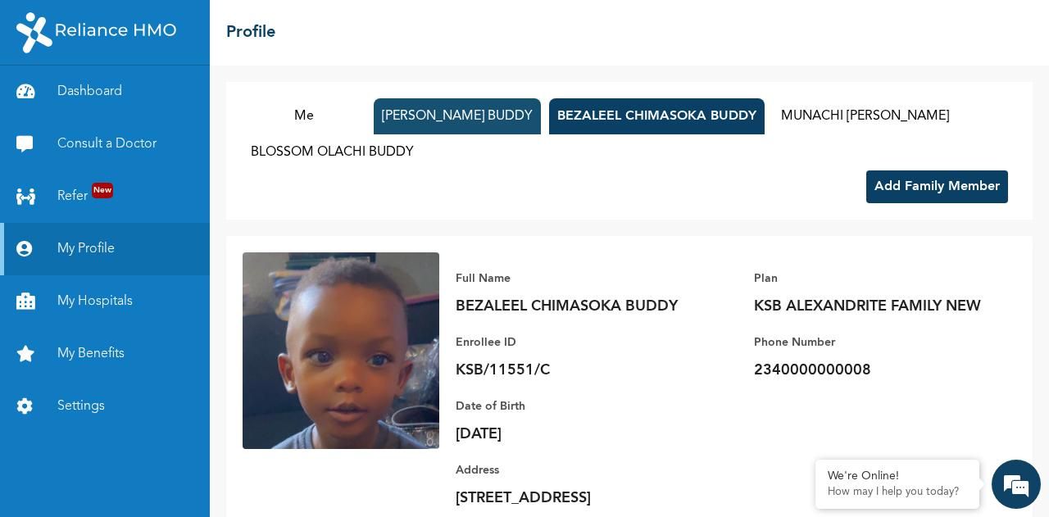
click at [459, 112] on button "[PERSON_NAME] BUDDY" at bounding box center [457, 116] width 167 height 36
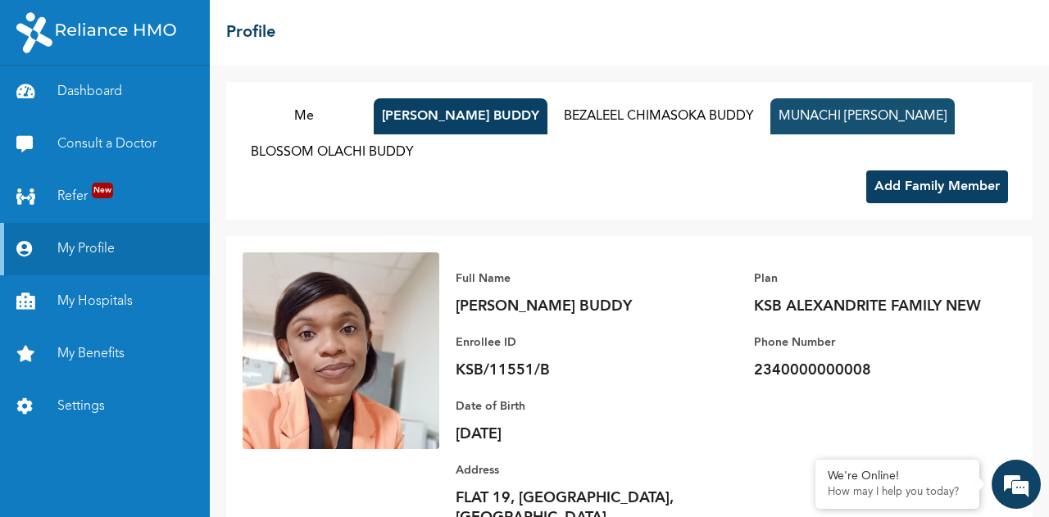
click at [850, 119] on button "MUNACHI [PERSON_NAME]" at bounding box center [862, 116] width 184 height 36
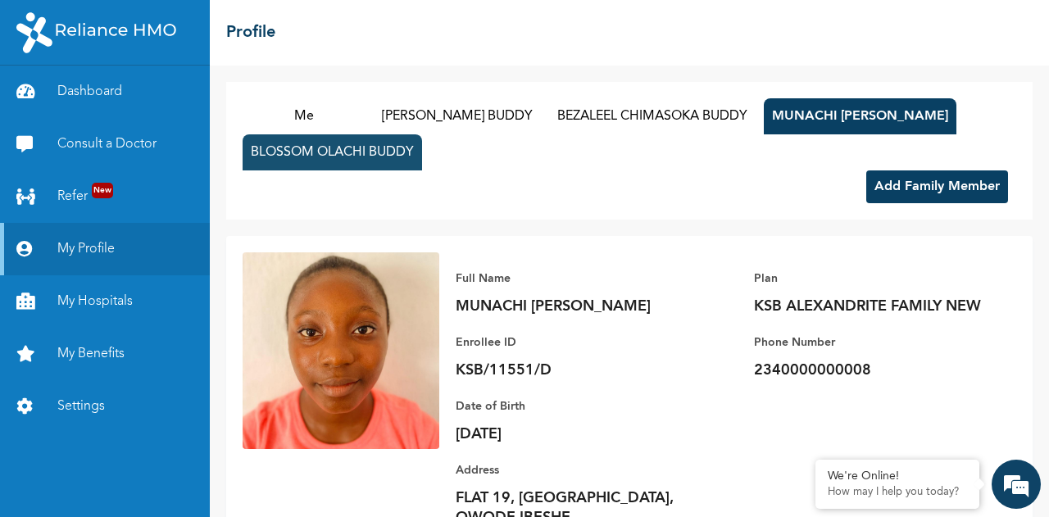
click at [370, 153] on button "BLOSSOM OLACHI BUDDY" at bounding box center [332, 152] width 179 height 36
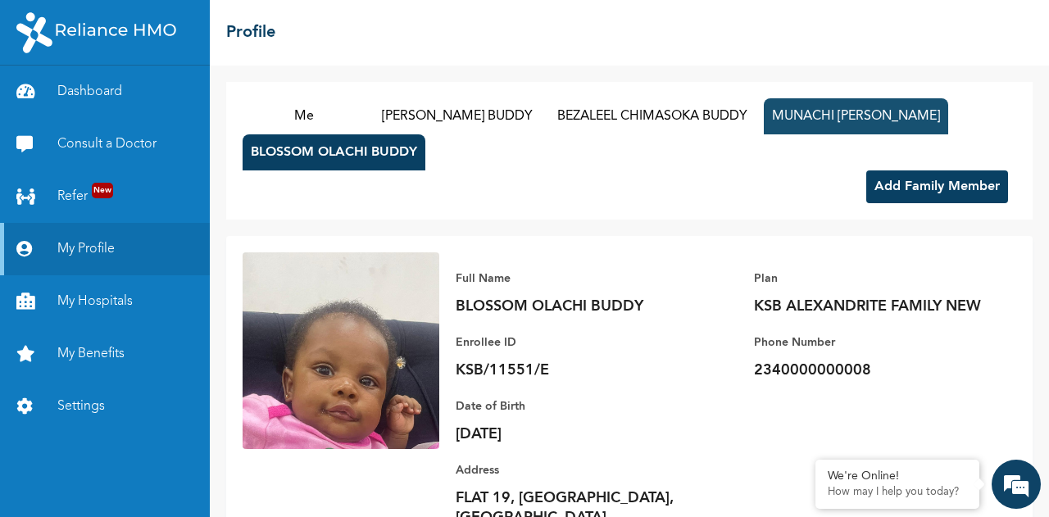
click at [833, 117] on button "MUNACHI [PERSON_NAME]" at bounding box center [856, 116] width 184 height 36
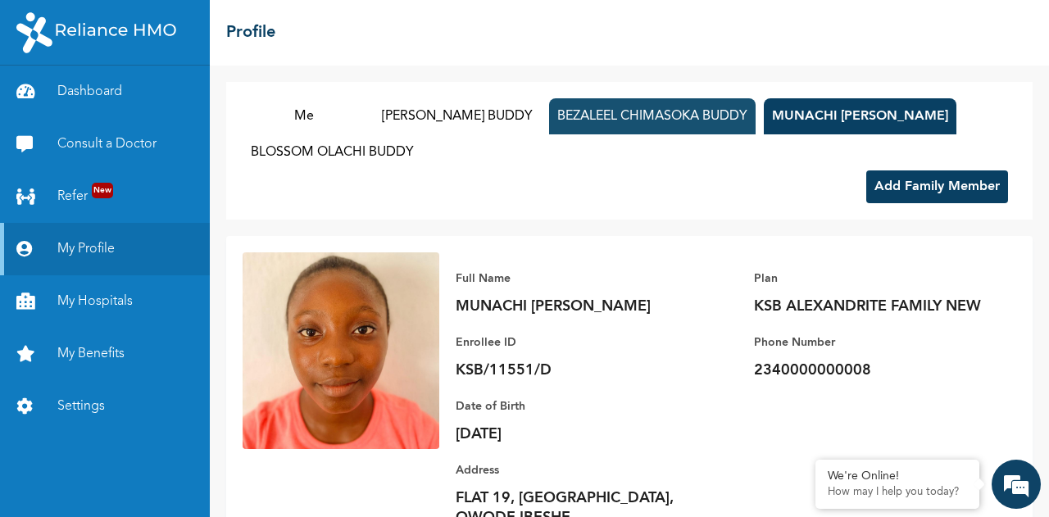
click at [642, 119] on button "BEZALEEL CHIMASOKA BUDDY" at bounding box center [652, 116] width 206 height 36
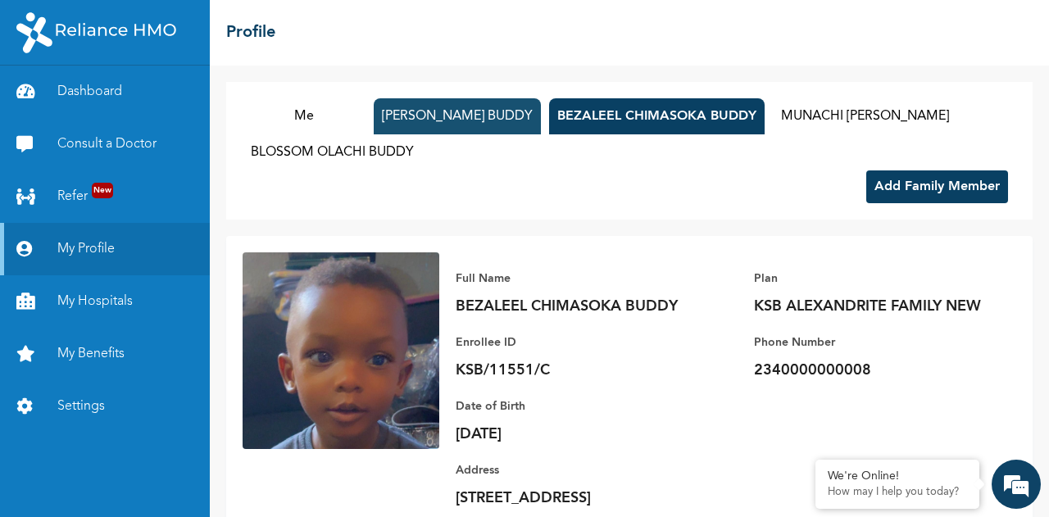
click at [457, 125] on button "[PERSON_NAME] BUDDY" at bounding box center [457, 116] width 167 height 36
